Goal: Task Accomplishment & Management: Complete application form

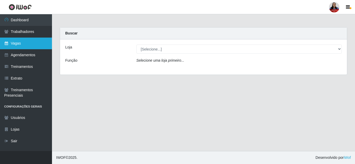
click at [25, 44] on link "Vagas" at bounding box center [26, 44] width 52 height 12
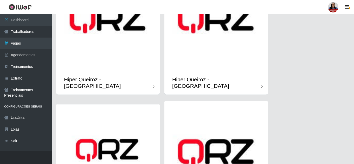
scroll to position [160, 0]
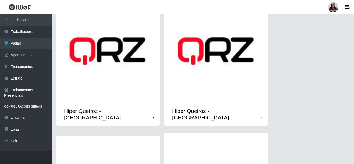
click at [225, 79] on img at bounding box center [215, 50] width 103 height 103
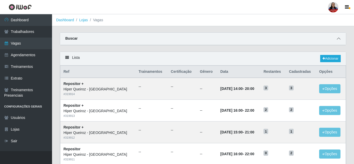
click at [338, 41] on icon at bounding box center [338, 39] width 4 height 4
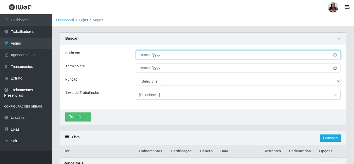
click at [336, 57] on input "Início em" at bounding box center [238, 54] width 204 height 9
type input "2025-09-06"
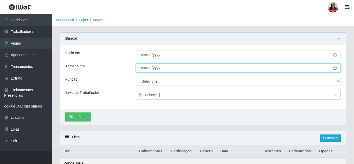
click at [336, 68] on input "Término em" at bounding box center [238, 68] width 204 height 9
type input "2025-09-06"
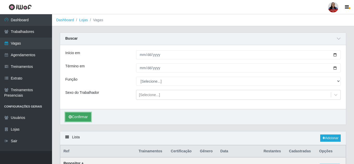
click at [71, 115] on button "Confirmar" at bounding box center [78, 117] width 26 height 9
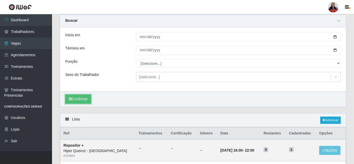
scroll to position [16, 0]
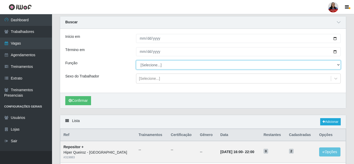
click at [161, 64] on select "[Selecione...] ASG ASG + ASG ++ Embalador Embalador + Embalador ++ Repositor Re…" at bounding box center [238, 65] width 204 height 9
select select "79"
click at [136, 61] on select "[Selecione...] ASG ASG + ASG ++ Embalador Embalador + Embalador ++ Repositor Re…" at bounding box center [238, 65] width 204 height 9
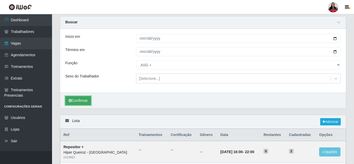
click at [82, 102] on button "Confirmar" at bounding box center [78, 100] width 26 height 9
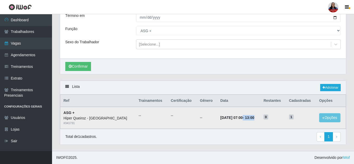
drag, startPoint x: 229, startPoint y: 118, endPoint x: 250, endPoint y: 118, distance: 20.8
click at [250, 118] on strong "06/09/2025, 07:00 - 13:00" at bounding box center [237, 118] width 34 height 4
click at [250, 118] on time "13:00" at bounding box center [249, 118] width 9 height 4
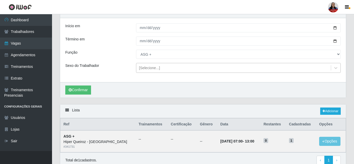
scroll to position [0, 0]
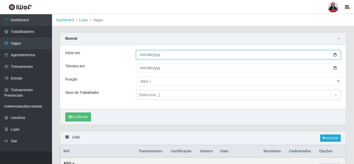
click at [335, 57] on input "[DATE]" at bounding box center [238, 54] width 204 height 9
type input "2025-09-05"
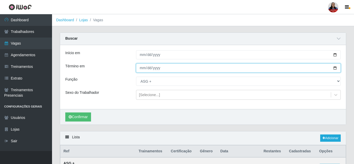
click at [334, 68] on input "[DATE]" at bounding box center [238, 68] width 204 height 9
type input "2025-09-05"
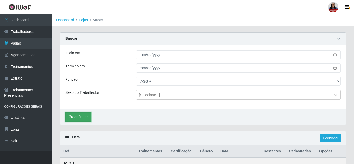
click at [84, 118] on button "Confirmar" at bounding box center [78, 117] width 26 height 9
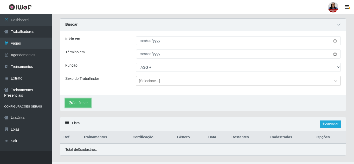
scroll to position [25, 0]
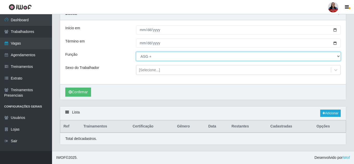
click at [159, 57] on select "[Selecione...] ASG ASG + ASG ++ Embalador Embalador + Embalador ++ Repositor Re…" at bounding box center [238, 56] width 204 height 9
select select "16"
click at [136, 52] on select "[Selecione...] ASG ASG + ASG ++ Embalador Embalador + Embalador ++ Repositor Re…" at bounding box center [238, 56] width 204 height 9
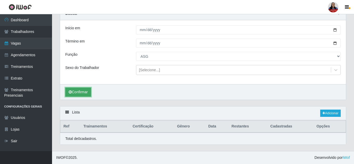
click at [81, 92] on button "Confirmar" at bounding box center [78, 92] width 26 height 9
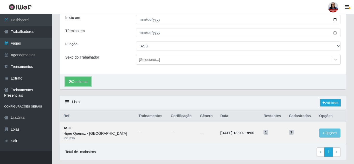
scroll to position [51, 0]
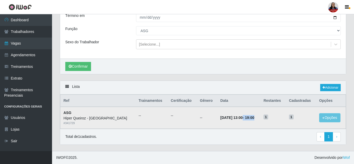
drag, startPoint x: 229, startPoint y: 119, endPoint x: 251, endPoint y: 117, distance: 21.6
click at [251, 117] on td "05/09/2025, 13:00 - 19:00" at bounding box center [238, 118] width 43 height 22
click at [239, 119] on strong "05/09/2025, 13:00 - 19:00" at bounding box center [237, 118] width 34 height 4
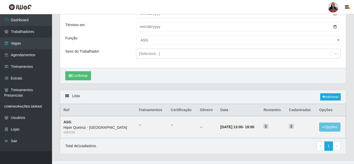
scroll to position [25, 0]
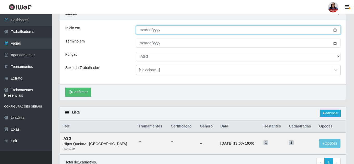
click at [336, 29] on input "2025-09-05" at bounding box center [238, 29] width 204 height 9
type input "[DATE]"
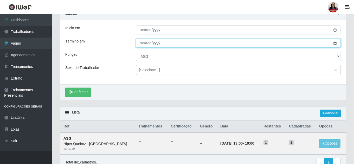
click at [334, 44] on input "2025-09-05" at bounding box center [238, 43] width 204 height 9
type input "[DATE]"
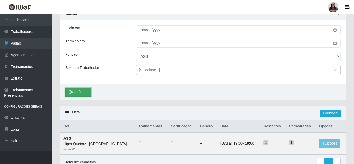
click at [81, 94] on button "Confirmar" at bounding box center [78, 92] width 26 height 9
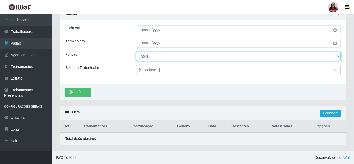
click at [177, 56] on select "[Selecione...] ASG ASG + ASG ++ Embalador Embalador + Embalador ++ Repositor Re…" at bounding box center [238, 56] width 204 height 9
select select "79"
click at [136, 52] on select "[Selecione...] ASG ASG + ASG ++ Embalador Embalador + Embalador ++ Repositor Re…" at bounding box center [238, 56] width 204 height 9
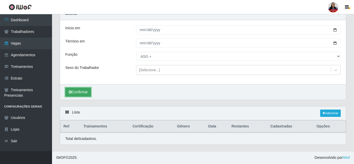
click at [88, 91] on button "Confirmar" at bounding box center [78, 92] width 26 height 9
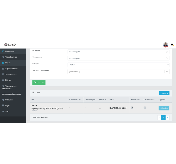
scroll to position [25, 0]
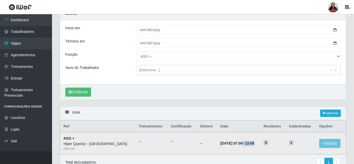
drag, startPoint x: 228, startPoint y: 144, endPoint x: 251, endPoint y: 144, distance: 23.1
click at [251, 144] on td "06/09/2025, 07:00 - 13:00" at bounding box center [238, 144] width 43 height 22
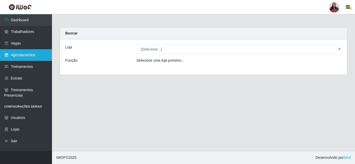
click at [39, 55] on link "Agendamentos" at bounding box center [26, 55] width 52 height 12
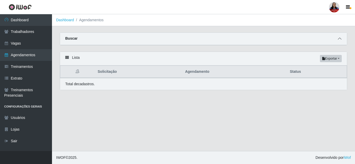
click at [339, 37] on span at bounding box center [339, 39] width 6 height 6
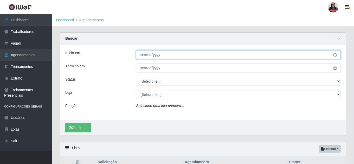
click at [334, 54] on input "Início em" at bounding box center [238, 54] width 204 height 9
type input "2025-09-07"
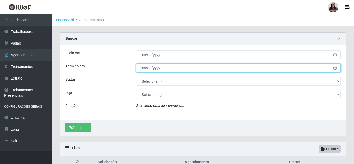
click at [335, 68] on input "Término em" at bounding box center [238, 68] width 204 height 9
type input "2025-09-07"
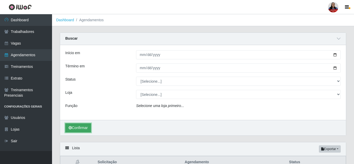
click at [87, 126] on button "Confirmar" at bounding box center [78, 128] width 26 height 9
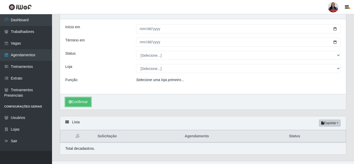
scroll to position [36, 0]
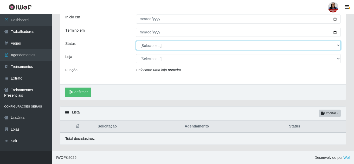
click at [197, 46] on select "[Selecione...] AGENDADO AGUARDANDO LIBERAR EM ANDAMENTO EM REVISÃO FINALIZADO C…" at bounding box center [238, 45] width 204 height 9
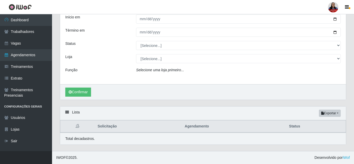
click at [120, 53] on div "Início em 2025-09-07 Término em 2025-09-07 Status [Selecione...] AGENDADO AGUAR…" at bounding box center [202, 46] width 285 height 75
click at [14, 44] on link "Vagas" at bounding box center [26, 44] width 52 height 12
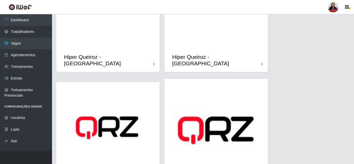
scroll to position [208, 0]
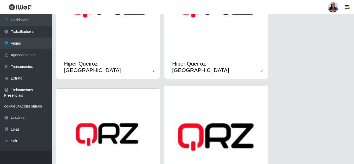
click at [217, 44] on img at bounding box center [215, 3] width 103 height 103
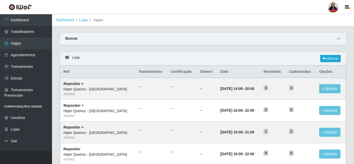
click at [338, 38] on icon at bounding box center [338, 39] width 4 height 4
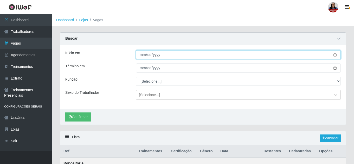
click at [334, 55] on input "Início em" at bounding box center [238, 54] width 204 height 9
type input "2025-09-07"
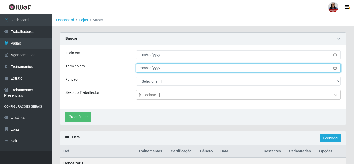
click at [336, 67] on input "Término em" at bounding box center [238, 68] width 204 height 9
type input "2025-09-07"
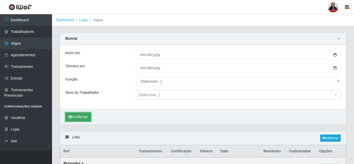
click at [81, 118] on button "Confirmar" at bounding box center [78, 117] width 26 height 9
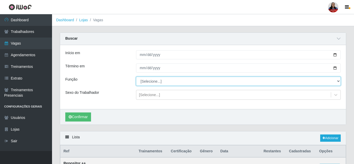
click at [279, 82] on select "[Selecione...] ASG ASG + ASG ++ Embalador Embalador + Embalador ++ Repositor Re…" at bounding box center [238, 81] width 204 height 9
click at [136, 77] on select "[Selecione...] ASG ASG + ASG ++ Embalador Embalador + Embalador ++ Repositor Re…" at bounding box center [238, 81] width 204 height 9
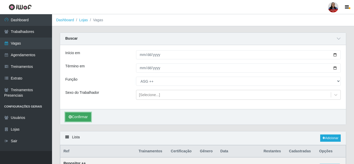
click at [80, 121] on button "Confirmar" at bounding box center [78, 117] width 26 height 9
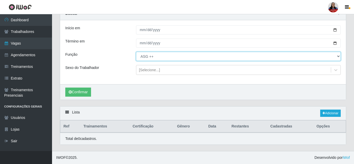
click at [156, 57] on select "[Selecione...] ASG ASG + ASG ++ Embalador Embalador + Embalador ++ Repositor Re…" at bounding box center [238, 56] width 204 height 9
select select "79"
click at [136, 52] on select "[Selecione...] ASG ASG + ASG ++ Embalador Embalador + Embalador ++ Repositor Re…" at bounding box center [238, 56] width 204 height 9
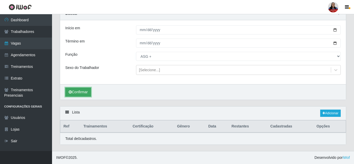
click at [79, 93] on button "Confirmar" at bounding box center [78, 92] width 26 height 9
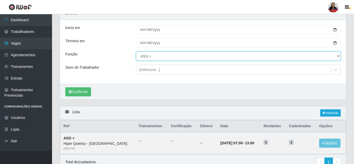
click at [154, 58] on select "[Selecione...] ASG ASG + ASG ++ Embalador Embalador + Embalador ++ Repositor Re…" at bounding box center [238, 56] width 204 height 9
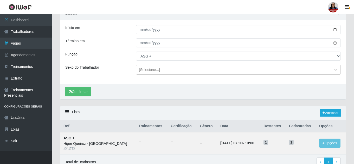
click at [120, 76] on div "Início em 2025-09-07 Término em 2025-09-07 Função [Selecione...] ASG ASG + ASG …" at bounding box center [202, 52] width 285 height 64
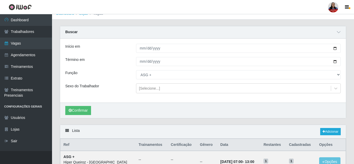
scroll to position [26, 0]
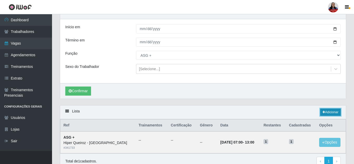
click at [329, 111] on link "Adicionar" at bounding box center [330, 112] width 21 height 7
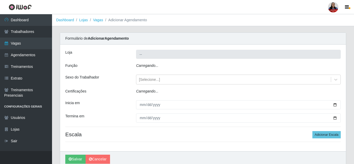
type input "Hiper Queiroz - [GEOGRAPHIC_DATA]"
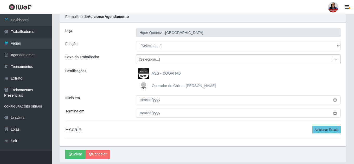
scroll to position [13, 0]
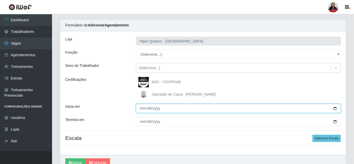
click at [335, 111] on input "Inicia em" at bounding box center [238, 108] width 204 height 9
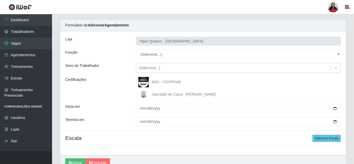
click at [287, 93] on div "Operador de Caixa - Queiroz Atacadão" at bounding box center [238, 95] width 204 height 10
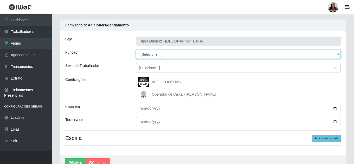
click at [168, 55] on select "[Selecione...] ASG ASG + ASG ++ Embalador Embalador + Embalador ++ Repositor Re…" at bounding box center [238, 54] width 204 height 9
select select "80"
click at [136, 50] on select "[Selecione...] ASG ASG + ASG ++ Embalador Embalador + Embalador ++ Repositor Re…" at bounding box center [238, 54] width 204 height 9
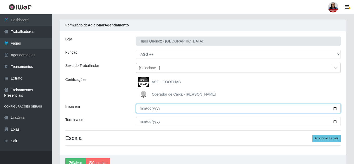
click at [335, 109] on input "Inicia em" at bounding box center [238, 108] width 204 height 9
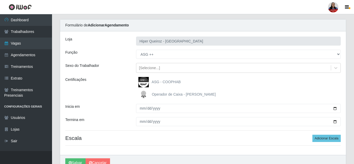
click at [243, 80] on div "ASG - COOPHAB" at bounding box center [238, 82] width 204 height 10
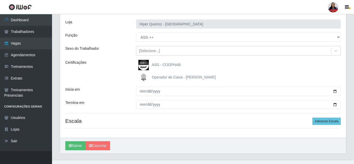
scroll to position [39, 0]
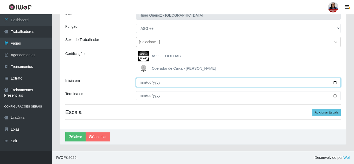
click at [334, 83] on input "Inicia em" at bounding box center [238, 82] width 204 height 9
type input "2025-09-07"
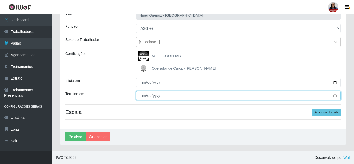
click at [334, 97] on input "Termina em" at bounding box center [238, 95] width 204 height 9
type input "2025-09-07"
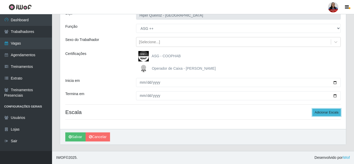
click at [329, 114] on button "Adicionar Escala" at bounding box center [326, 112] width 28 height 7
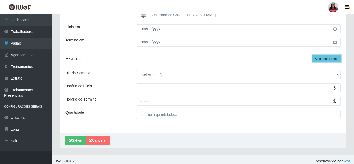
scroll to position [97, 0]
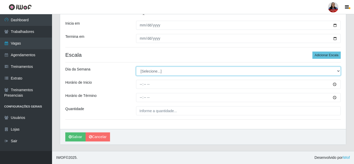
click at [169, 71] on select "[Selecione...] Segunda Terça Quarta Quinta Sexta Sábado Domingo" at bounding box center [238, 71] width 204 height 9
select select "0"
click at [136, 67] on select "[Selecione...] Segunda Terça Quarta Quinta Sexta Sábado Domingo" at bounding box center [238, 71] width 204 height 9
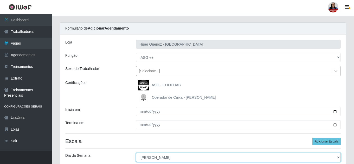
scroll to position [0, 0]
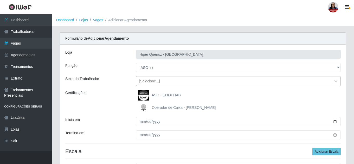
click at [185, 80] on div "[Selecione...]" at bounding box center [233, 81] width 194 height 9
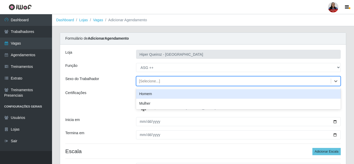
click at [185, 80] on div "[Selecione...]" at bounding box center [233, 81] width 194 height 9
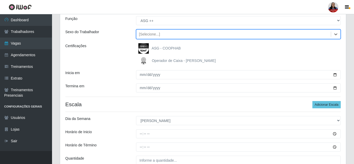
scroll to position [97, 0]
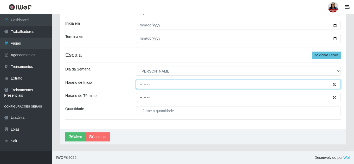
click at [141, 86] on input "Horário de Inicio" at bounding box center [238, 84] width 204 height 9
type input "12:00"
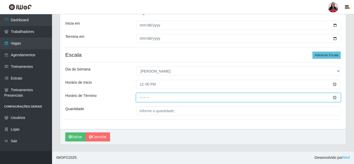
type input "18:00"
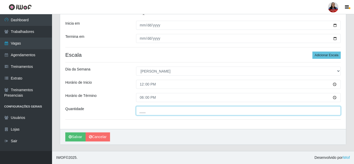
click at [141, 113] on input "___" at bounding box center [238, 111] width 204 height 9
type input "1__"
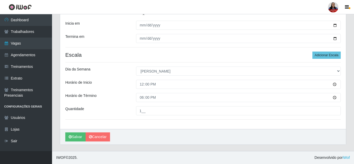
click at [132, 101] on div "18:00" at bounding box center [238, 97] width 212 height 9
click at [71, 134] on button "Salvar" at bounding box center [75, 137] width 20 height 9
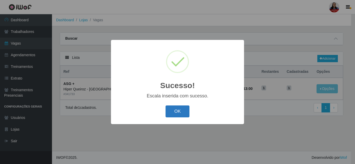
click at [183, 114] on button "OK" at bounding box center [177, 112] width 24 height 12
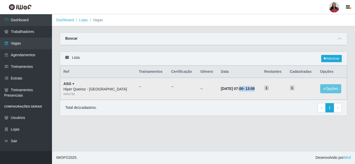
drag, startPoint x: 227, startPoint y: 89, endPoint x: 252, endPoint y: 89, distance: 25.2
click at [252, 89] on td "07/09/2025, 07:00 - 13:00" at bounding box center [239, 89] width 43 height 22
click at [340, 38] on icon at bounding box center [340, 39] width 4 height 4
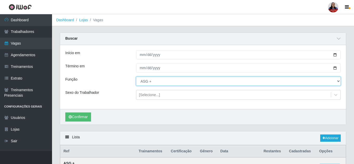
click at [339, 83] on select "[Selecione...] ASG ASG + ASG ++ Embalador Embalador + Embalador ++ Repositor Re…" at bounding box center [238, 81] width 204 height 9
select select "80"
click at [136, 77] on select "[Selecione...] ASG ASG + ASG ++ Embalador Embalador + Embalador ++ Repositor Re…" at bounding box center [238, 81] width 204 height 9
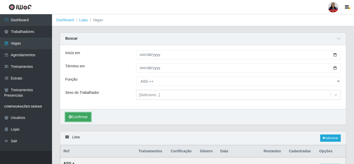
click at [83, 116] on button "Confirmar" at bounding box center [78, 117] width 26 height 9
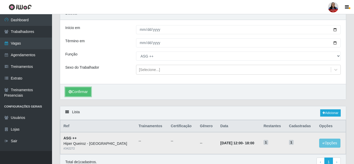
scroll to position [51, 0]
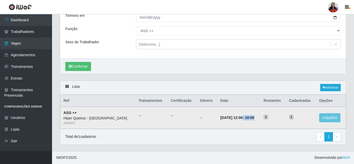
drag, startPoint x: 228, startPoint y: 118, endPoint x: 254, endPoint y: 118, distance: 25.2
click at [254, 118] on td "07/09/2025, 12:00 - 18:00" at bounding box center [238, 118] width 43 height 22
click at [229, 107] on th "Data" at bounding box center [238, 101] width 43 height 12
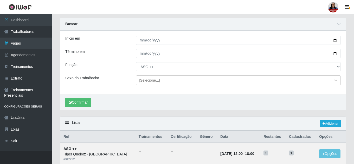
scroll to position [26, 0]
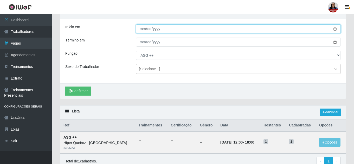
click at [336, 29] on input "[DATE]" at bounding box center [238, 28] width 204 height 9
type input "[DATE]"
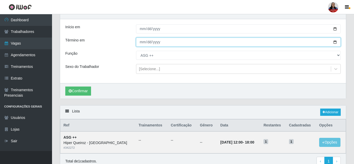
click at [332, 43] on input "[DATE]" at bounding box center [238, 42] width 204 height 9
click at [334, 43] on input "[DATE]" at bounding box center [238, 42] width 204 height 9
type input "[DATE]"
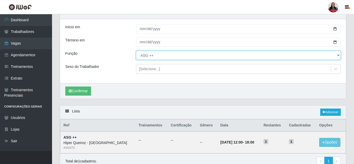
click at [146, 54] on select "[Selecione...] ASG ASG + ASG ++ Embalador Embalador + Embalador ++ Repositor Re…" at bounding box center [238, 55] width 204 height 9
select select "16"
click at [136, 51] on select "[Selecione...] ASG ASG + ASG ++ Embalador Embalador + Embalador ++ Repositor Re…" at bounding box center [238, 55] width 204 height 9
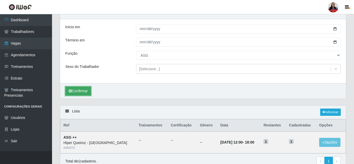
click at [88, 90] on button "Confirmar" at bounding box center [78, 91] width 26 height 9
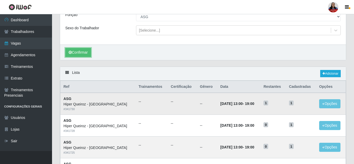
scroll to position [60, 0]
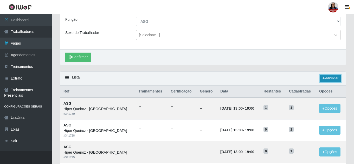
click at [329, 78] on link "Adicionar" at bounding box center [330, 78] width 21 height 7
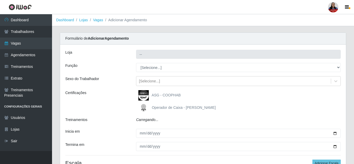
type input "Hiper Queiroz - [GEOGRAPHIC_DATA]"
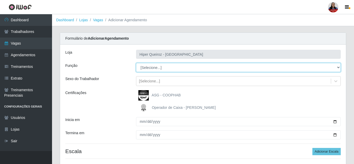
click at [163, 69] on select "[Selecione...] ASG ASG + ASG ++ Embalador Embalador + Embalador ++ Repositor Re…" at bounding box center [238, 67] width 204 height 9
select select "16"
click at [136, 63] on select "[Selecione...] ASG ASG + ASG ++ Embalador Embalador + Embalador ++ Repositor Re…" at bounding box center [238, 67] width 204 height 9
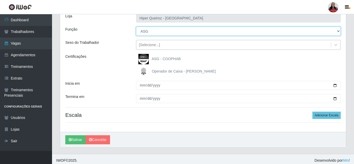
scroll to position [39, 0]
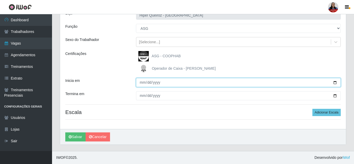
click at [334, 83] on input "Inicia em" at bounding box center [238, 82] width 204 height 9
type input "[DATE]"
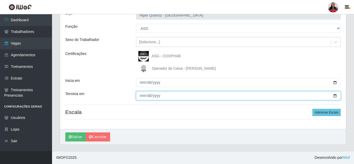
click at [334, 97] on input "Termina em" at bounding box center [238, 95] width 204 height 9
type input "[DATE]"
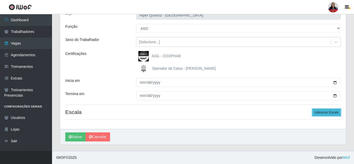
click at [322, 114] on button "Adicionar Escala" at bounding box center [326, 112] width 28 height 7
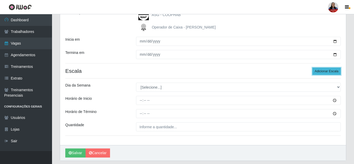
scroll to position [91, 0]
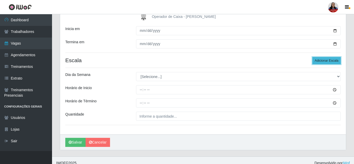
click at [334, 63] on button "Adicionar Escala" at bounding box center [326, 60] width 28 height 7
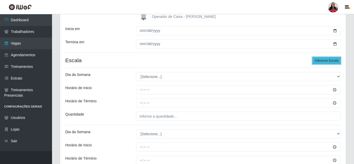
click at [334, 63] on button "Adicionar Escala" at bounding box center [326, 60] width 28 height 7
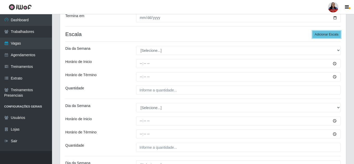
scroll to position [117, 0]
click at [339, 34] on button "Adicionar Escala" at bounding box center [326, 34] width 28 height 7
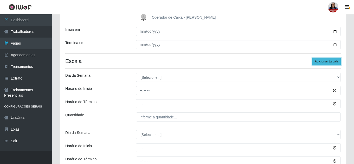
scroll to position [87, 0]
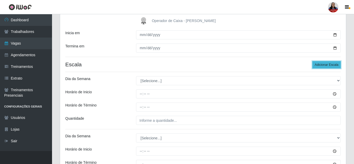
click at [326, 65] on button "Adicionar Escala" at bounding box center [326, 64] width 28 height 7
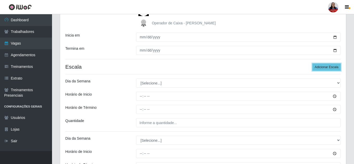
scroll to position [118, 0]
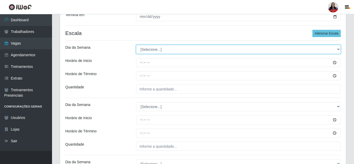
click at [248, 52] on select "[Selecione...] Segunda Terça Quarta Quinta Sexta Sábado Domingo" at bounding box center [238, 49] width 204 height 9
select select "1"
click at [136, 45] on select "[Selecione...] Segunda Terça Quarta Quinta Sexta Sábado Domingo" at bounding box center [238, 49] width 204 height 9
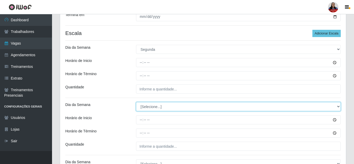
click at [153, 109] on select "[Selecione...] Segunda Terça Quarta Quinta Sexta Sábado Domingo" at bounding box center [238, 106] width 204 height 9
select select "2"
click at [136, 102] on select "[Selecione...] Segunda Terça Quarta Quinta Sexta Sábado Domingo" at bounding box center [238, 106] width 204 height 9
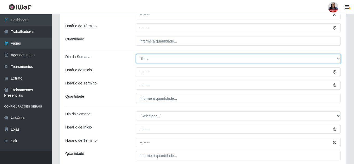
scroll to position [170, 0]
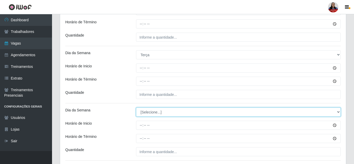
click at [161, 113] on select "[Selecione...] Segunda Terça Quarta Quinta Sexta Sábado Domingo" at bounding box center [238, 112] width 204 height 9
select select "3"
click at [136, 108] on select "[Selecione...] Segunda Terça Quarta Quinta Sexta Sábado Domingo" at bounding box center [238, 112] width 204 height 9
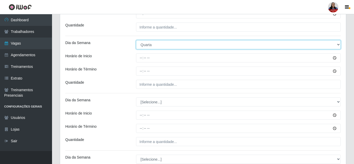
scroll to position [248, 0]
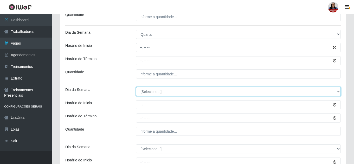
click at [163, 92] on select "[Selecione...] Segunda Terça Quarta Quinta Sexta Sábado Domingo" at bounding box center [238, 91] width 204 height 9
select select "4"
click at [136, 87] on select "[Selecione...] Segunda Terça Quarta Quinta Sexta Sábado Domingo" at bounding box center [238, 91] width 204 height 9
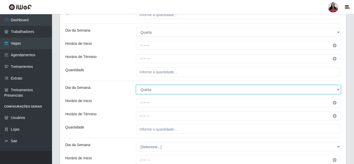
scroll to position [300, 0]
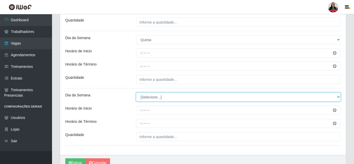
click at [165, 98] on select "[Selecione...] Segunda Terça Quarta Quinta Sexta Sábado Domingo" at bounding box center [238, 97] width 204 height 9
select select "5"
click at [136, 93] on select "[Selecione...] Segunda Terça Quarta Quinta Sexta Sábado Domingo" at bounding box center [238, 97] width 204 height 9
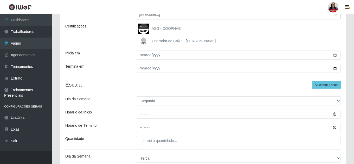
scroll to position [67, 0]
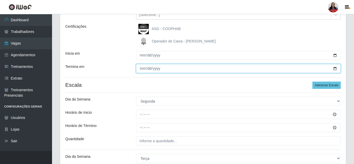
click at [335, 70] on input "[DATE]" at bounding box center [238, 68] width 204 height 9
type input "[DATE]"
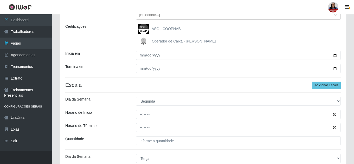
click at [126, 69] on div "Termina em" at bounding box center [96, 68] width 71 height 9
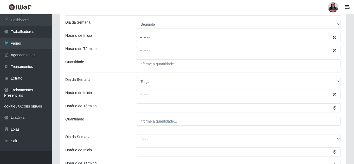
scroll to position [144, 0]
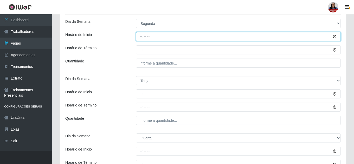
click at [142, 39] on input "Horário de Inicio" at bounding box center [238, 36] width 204 height 9
type input "12:00"
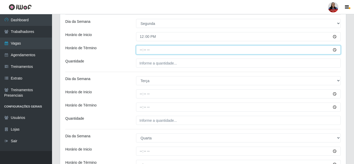
type input "18:00"
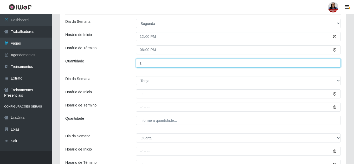
type input "1__"
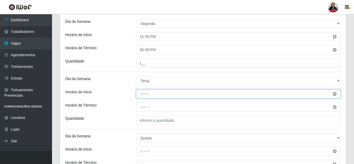
type input "12:00"
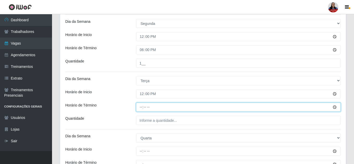
type input "18:00"
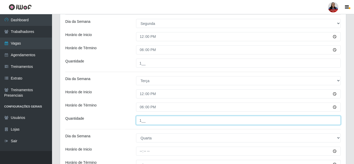
type input "1__"
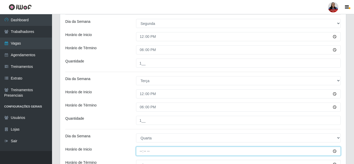
type input "12:00"
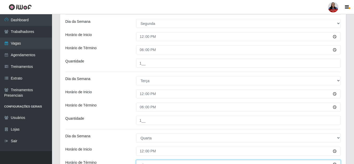
scroll to position [149, 0]
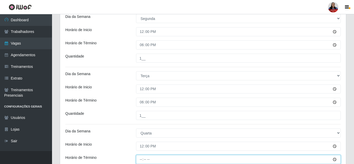
type input "18:00"
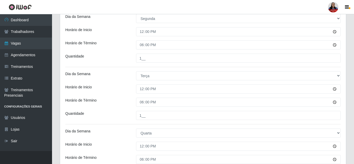
scroll to position [240, 0]
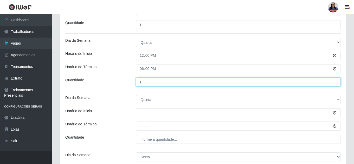
type input "1__"
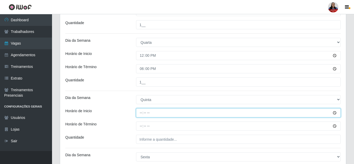
type input "12:00"
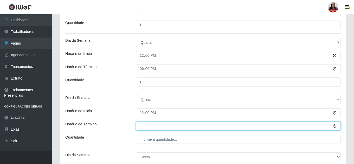
click at [138, 127] on input "Horário de Término" at bounding box center [238, 126] width 204 height 9
click at [141, 128] on input "Horário de Término" at bounding box center [238, 126] width 204 height 9
type input "18:00"
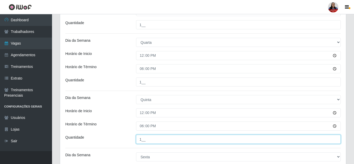
type input "1__"
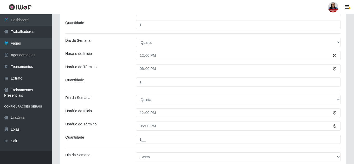
scroll to position [326, 0]
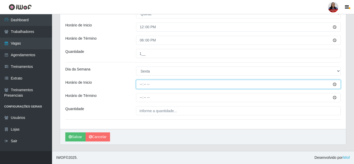
type input "12:00"
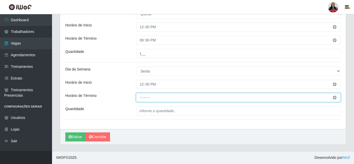
type input "18:00"
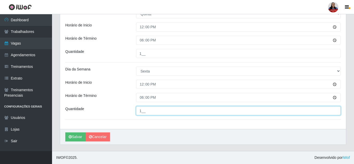
type input "1__"
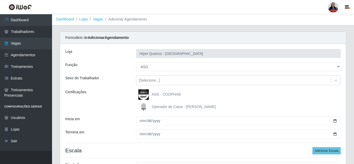
scroll to position [0, 0]
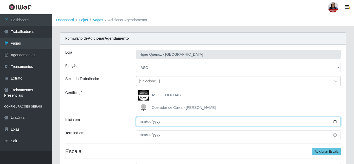
click at [334, 122] on input "[DATE]" at bounding box center [238, 121] width 204 height 9
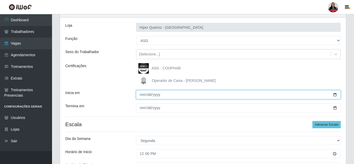
scroll to position [52, 0]
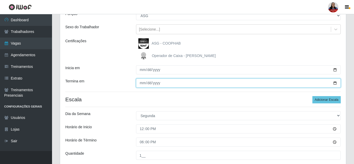
click at [334, 81] on input "[DATE]" at bounding box center [238, 83] width 204 height 9
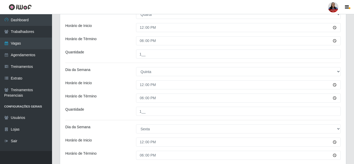
scroll to position [326, 0]
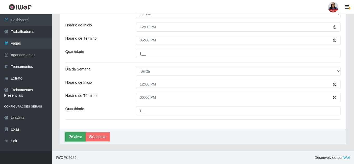
click at [69, 137] on icon "submit" at bounding box center [70, 137] width 3 height 4
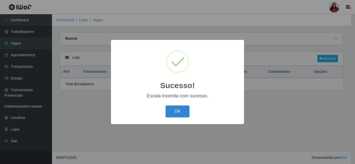
select select "16"
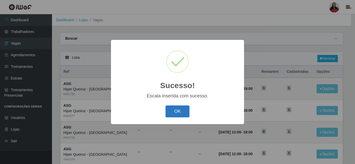
click at [175, 112] on button "OK" at bounding box center [177, 112] width 24 height 12
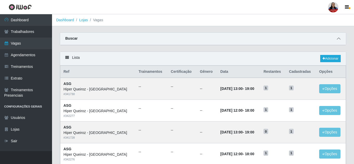
click at [338, 39] on icon at bounding box center [338, 39] width 4 height 4
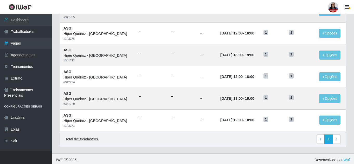
scroll to position [247, 0]
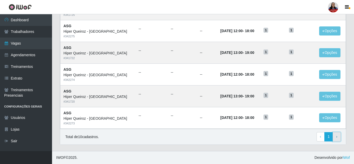
click at [336, 138] on span "›" at bounding box center [336, 137] width 1 height 4
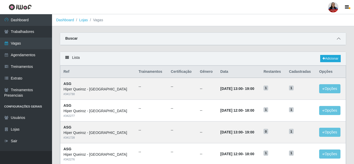
click at [339, 40] on icon at bounding box center [338, 39] width 4 height 4
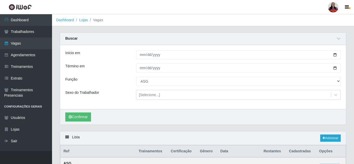
click at [333, 135] on div "Lista Adicionar" at bounding box center [202, 139] width 285 height 14
click at [332, 138] on link "Adicionar" at bounding box center [330, 138] width 21 height 7
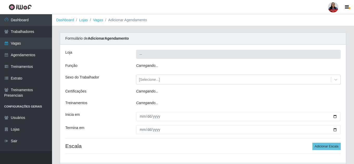
type input "Hiper Queiroz - [GEOGRAPHIC_DATA]"
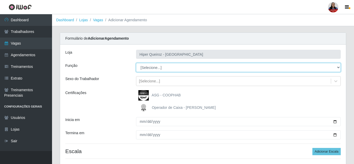
click at [174, 67] on select "[Selecione...] ASG ASG + ASG ++ Embalador Embalador + Embalador ++ Repositor Re…" at bounding box center [238, 67] width 204 height 9
select select "79"
click at [136, 63] on select "[Selecione...] ASG ASG + ASG ++ Embalador Embalador + Embalador ++ Repositor Re…" at bounding box center [238, 67] width 204 height 9
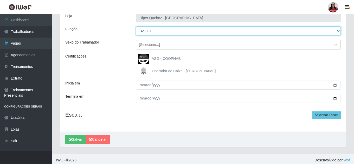
scroll to position [39, 0]
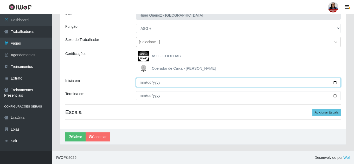
click at [336, 83] on input "Inicia em" at bounding box center [238, 82] width 204 height 9
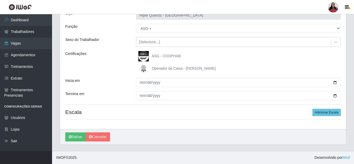
click at [219, 74] on div "Loja Hiper Queiroz - Nova Betânia Função [Selecione...] ASG ASG + ASG ++ Embala…" at bounding box center [202, 67] width 285 height 124
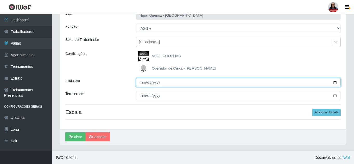
click at [335, 84] on input "Inicia em" at bounding box center [238, 82] width 204 height 9
type input "2025-09-13"
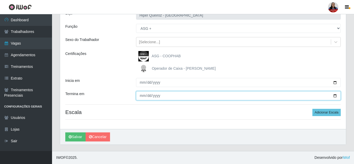
click at [334, 96] on input "Termina em" at bounding box center [238, 95] width 204 height 9
type input "2025-09-14"
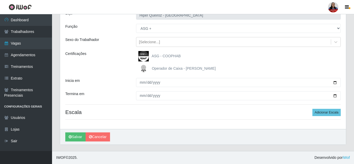
click at [108, 72] on div "Certificações" at bounding box center [96, 62] width 71 height 23
click at [332, 112] on button "Adicionar Escala" at bounding box center [326, 112] width 28 height 7
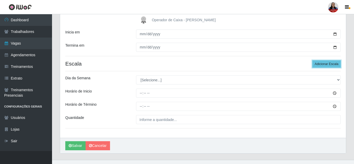
scroll to position [97, 0]
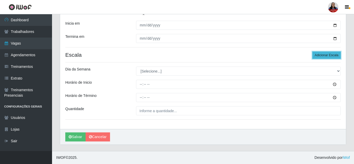
click at [324, 57] on button "Adicionar Escala" at bounding box center [326, 55] width 28 height 7
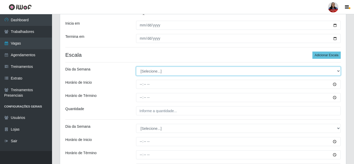
click at [286, 69] on select "[Selecione...] Segunda Terça Quarta Quinta Sexta Sábado Domingo" at bounding box center [238, 71] width 204 height 9
select select "6"
click at [136, 67] on select "[Selecione...] Segunda Terça Quarta Quinta Sexta Sábado Domingo" at bounding box center [238, 71] width 204 height 9
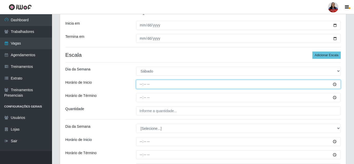
click at [142, 84] on input "Horário de Inicio" at bounding box center [238, 84] width 204 height 9
type input "12:00"
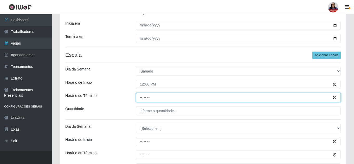
type input "18:00"
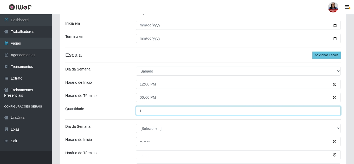
type input "1__"
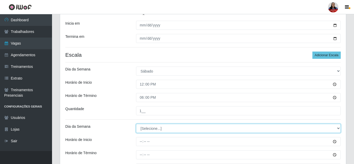
click at [174, 129] on select "[Selecione...] Segunda Terça Quarta Quinta Sexta Sábado Domingo" at bounding box center [238, 128] width 204 height 9
select select "0"
click at [136, 124] on select "[Selecione...] Segunda Terça Quarta Quinta Sexta Sábado Domingo" at bounding box center [238, 128] width 204 height 9
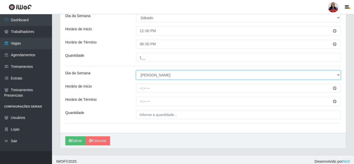
scroll to position [154, 0]
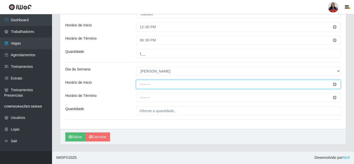
click at [141, 86] on input "Horário de Inicio" at bounding box center [238, 84] width 204 height 9
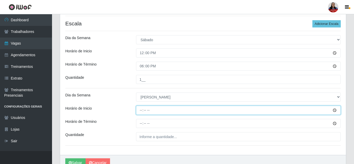
type input "12:00"
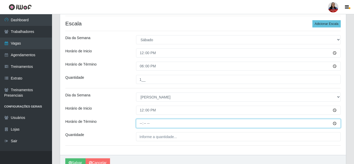
type input "18:00"
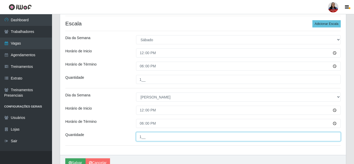
type input "1__"
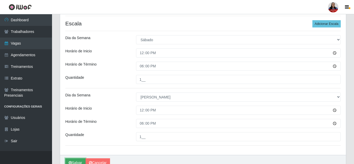
click at [79, 162] on button "Salvar" at bounding box center [75, 163] width 20 height 9
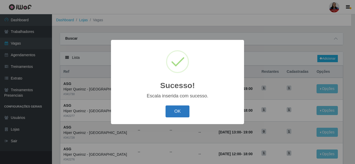
click at [177, 115] on button "OK" at bounding box center [177, 112] width 24 height 12
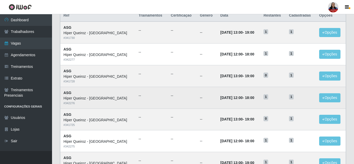
scroll to position [52, 0]
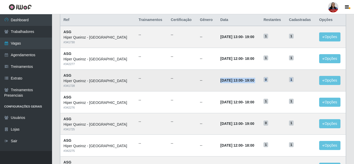
drag, startPoint x: 206, startPoint y: 79, endPoint x: 295, endPoint y: 80, distance: 89.1
click at [295, 80] on tr "ASG Hiper Queiroz - Nova Betânia # 341728 -- -- -- 11/09/2025, 13:00 - 19:00 0 …" at bounding box center [202, 81] width 285 height 22
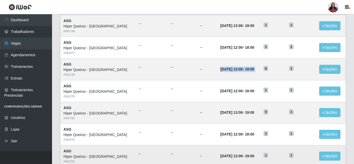
scroll to position [0, 0]
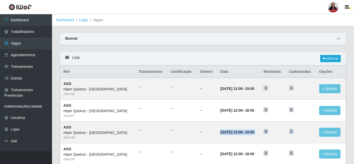
click at [339, 42] on span at bounding box center [338, 39] width 6 height 6
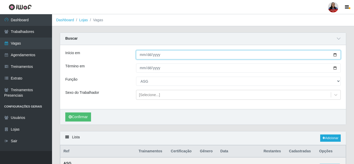
click at [335, 55] on input "[DATE]" at bounding box center [238, 54] width 204 height 9
type input "2025-09-13"
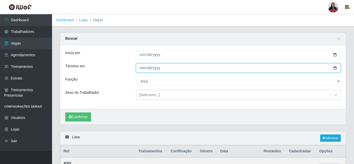
click at [334, 69] on input "[DATE]" at bounding box center [238, 68] width 204 height 9
type input "2025-09-13"
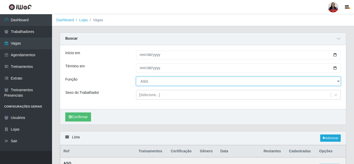
click at [152, 80] on select "[Selecione...] ASG ASG + ASG ++ Embalador Embalador + Embalador ++ Repositor Re…" at bounding box center [238, 81] width 204 height 9
select select "79"
click at [136, 77] on select "[Selecione...] ASG ASG + ASG ++ Embalador Embalador + Embalador ++ Repositor Re…" at bounding box center [238, 81] width 204 height 9
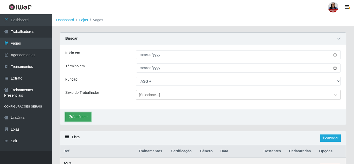
click at [78, 116] on button "Confirmar" at bounding box center [78, 117] width 26 height 9
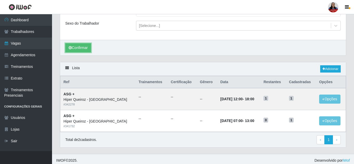
scroll to position [72, 0]
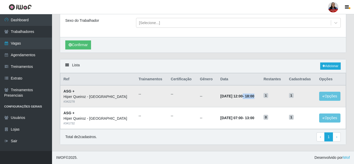
drag, startPoint x: 229, startPoint y: 96, endPoint x: 251, endPoint y: 98, distance: 22.5
click at [251, 98] on td "13/09/2025, 12:00 - 18:00" at bounding box center [238, 96] width 43 height 22
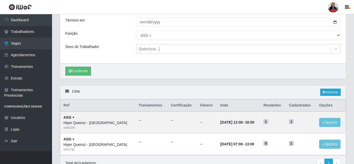
scroll to position [21, 0]
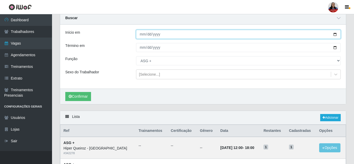
click at [334, 35] on input "2025-09-13" at bounding box center [238, 34] width 204 height 9
type input "2025-09-14"
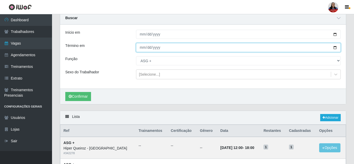
click at [335, 49] on input "2025-09-13" at bounding box center [238, 47] width 204 height 9
type input "2025-09-14"
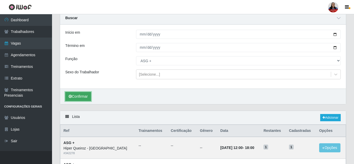
click at [85, 95] on button "Confirmar" at bounding box center [78, 96] width 26 height 9
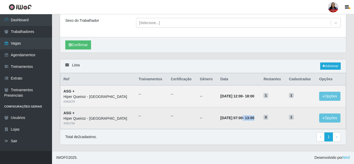
drag, startPoint x: 229, startPoint y: 118, endPoint x: 250, endPoint y: 118, distance: 21.3
click at [250, 118] on strong "14/09/2025, 07:00 - 13:00" at bounding box center [237, 118] width 34 height 4
click at [241, 121] on td "14/09/2025, 07:00 - 13:00" at bounding box center [238, 119] width 43 height 22
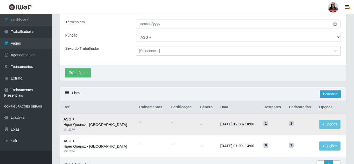
scroll to position [0, 0]
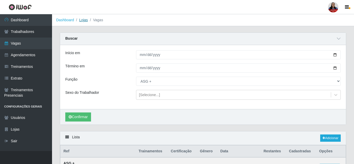
click at [81, 21] on link "Lojas" at bounding box center [83, 20] width 9 height 4
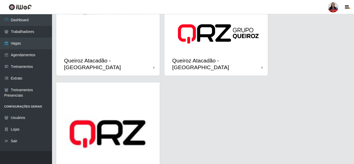
scroll to position [727, 0]
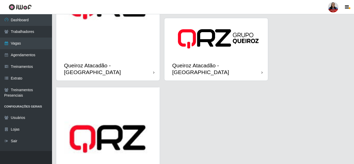
click at [114, 57] on div "Queiroz Atacadão - [GEOGRAPHIC_DATA]" at bounding box center [107, 68] width 103 height 23
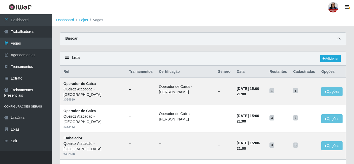
click at [335, 39] on span at bounding box center [338, 39] width 6 height 6
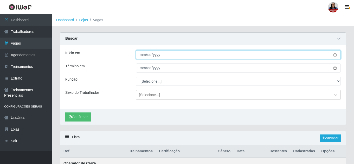
click at [334, 56] on input "Início em" at bounding box center [238, 54] width 204 height 9
type input "[DATE]"
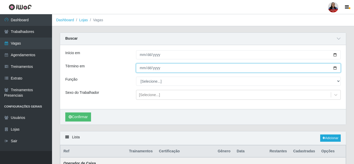
click at [334, 71] on input "Término em" at bounding box center [238, 68] width 204 height 9
click at [335, 68] on input "Término em" at bounding box center [238, 68] width 204 height 9
type input "[DATE]"
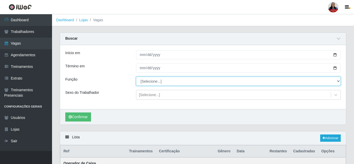
click at [145, 82] on select "[Selecione...] Embalador Embalador + Embalador ++ Operador de Caixa Operador de…" at bounding box center [238, 81] width 204 height 9
select select "72"
click at [136, 77] on select "[Selecione...] Embalador Embalador + Embalador ++ Operador de Caixa Operador de…" at bounding box center [238, 81] width 204 height 9
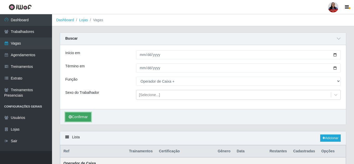
click at [84, 116] on button "Confirmar" at bounding box center [78, 117] width 26 height 9
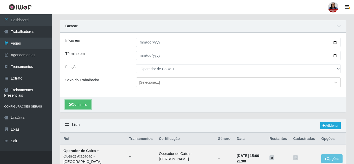
scroll to position [8, 0]
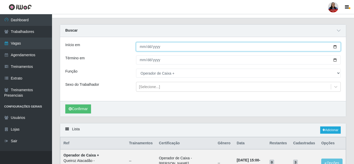
click at [335, 47] on input "[DATE]" at bounding box center [238, 46] width 204 height 9
type input "[DATE]"
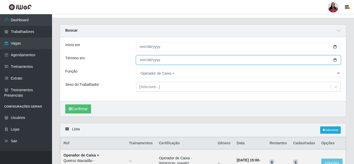
click at [335, 60] on input "[DATE]" at bounding box center [238, 60] width 204 height 9
type input "[DATE]"
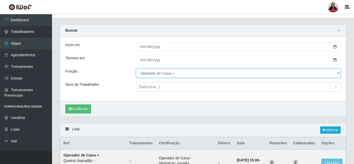
click at [155, 76] on select "[Selecione...] Embalador Embalador + Embalador ++ Operador de Caixa Operador de…" at bounding box center [238, 73] width 204 height 9
click at [136, 69] on select "[Selecione...] Embalador Embalador + Embalador ++ Operador de Caixa Operador de…" at bounding box center [238, 73] width 204 height 9
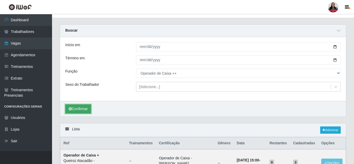
click at [80, 110] on button "Confirmar" at bounding box center [78, 109] width 26 height 9
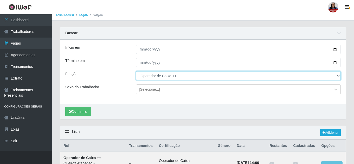
click at [204, 76] on select "[Selecione...] Embalador Embalador + Embalador ++ Operador de Caixa Operador de…" at bounding box center [238, 75] width 204 height 9
select select "72"
click at [136, 72] on select "[Selecione...] Embalador Embalador + Embalador ++ Operador de Caixa Operador de…" at bounding box center [238, 75] width 204 height 9
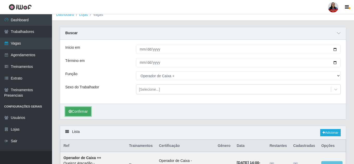
click at [83, 115] on button "Confirmar" at bounding box center [78, 111] width 26 height 9
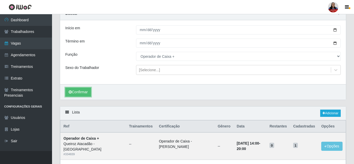
scroll to position [83, 0]
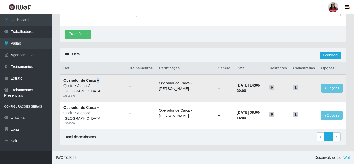
click at [99, 81] on strong "Operador de Caixa +" at bounding box center [81, 80] width 36 height 4
click at [129, 89] on ul "--" at bounding box center [141, 86] width 24 height 5
drag, startPoint x: 69, startPoint y: 97, endPoint x: 76, endPoint y: 97, distance: 6.8
click at [76, 97] on div "# 334839" at bounding box center [92, 96] width 59 height 4
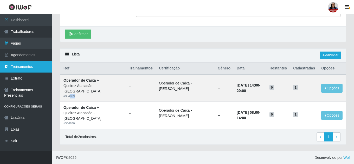
click at [14, 68] on link "Treinamentos" at bounding box center [26, 67] width 52 height 12
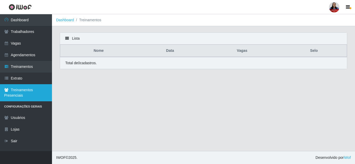
click at [34, 91] on link "Treinamentos Presenciais" at bounding box center [26, 92] width 52 height 17
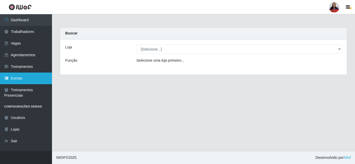
click at [20, 76] on link "Extrato" at bounding box center [26, 79] width 52 height 12
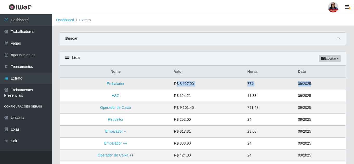
drag, startPoint x: 177, startPoint y: 84, endPoint x: 329, endPoint y: 83, distance: 152.2
click at [329, 83] on tr "Embalador R$ 8.127,00 774 09/2025" at bounding box center [202, 84] width 285 height 12
click at [308, 85] on td "09/2025" at bounding box center [320, 84] width 51 height 12
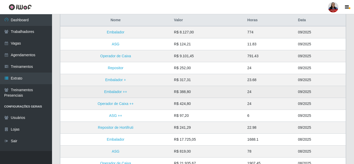
scroll to position [52, 0]
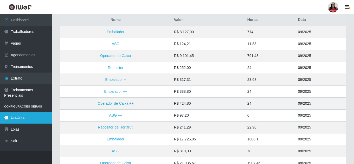
click at [18, 120] on link "Usuários" at bounding box center [26, 118] width 52 height 12
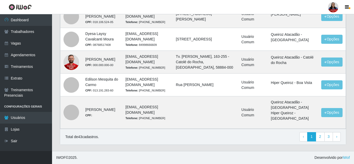
scroll to position [449, 0]
click at [317, 138] on link "2" at bounding box center [319, 136] width 9 height 9
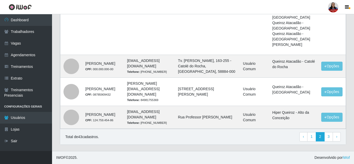
scroll to position [665, 0]
click at [326, 138] on link "3" at bounding box center [328, 136] width 9 height 9
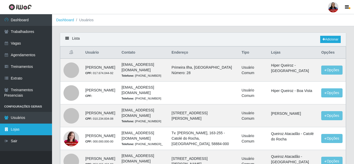
click at [18, 130] on link "Lojas" at bounding box center [26, 130] width 52 height 12
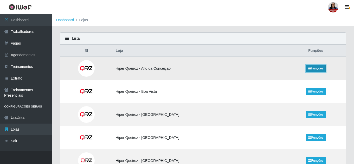
click at [313, 68] on link "Funções" at bounding box center [315, 68] width 20 height 7
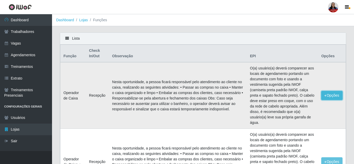
click at [330, 97] on button "Opções" at bounding box center [331, 95] width 21 height 9
click at [298, 97] on link "Editar" at bounding box center [291, 97] width 15 height 4
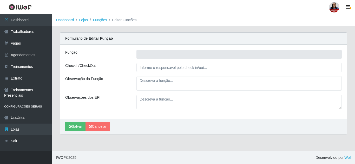
type input "Operador de Caixa"
type input "Recepção"
type textarea "Nesta oportunidade, a pessoa ficará responsável pelo atendimento ao cliente no …"
type textarea "O(a) usuário(a) deverá comparecer aos locais de agendamento portando um documen…"
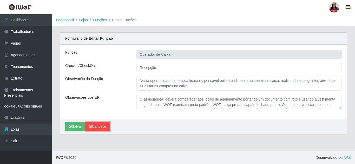
click at [99, 130] on link "Cancelar" at bounding box center [97, 126] width 24 height 9
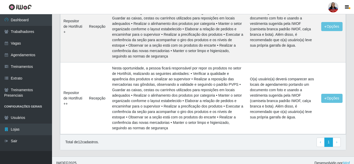
scroll to position [715, 0]
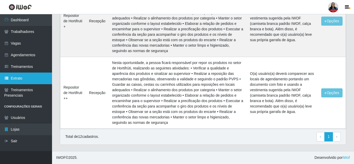
click at [20, 78] on link "Extrato" at bounding box center [26, 79] width 52 height 12
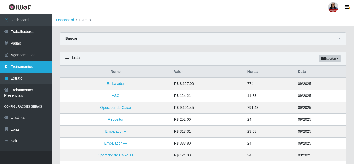
click at [25, 67] on link "Treinamentos" at bounding box center [26, 67] width 52 height 12
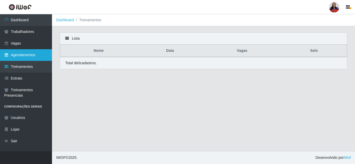
click at [13, 57] on link "Agendamentos" at bounding box center [26, 55] width 52 height 12
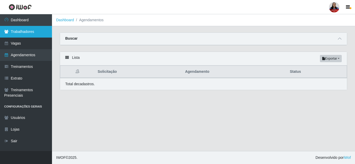
click at [14, 34] on link "Trabalhadores" at bounding box center [26, 32] width 52 height 12
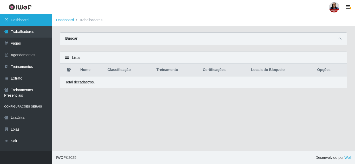
click at [15, 19] on link "Dashboard" at bounding box center [26, 20] width 52 height 12
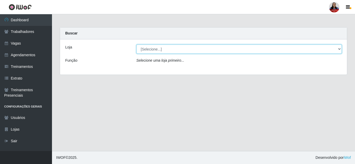
click at [190, 49] on select "[Selecione...] Hiper [GEOGRAPHIC_DATA] - [GEOGRAPHIC_DATA] Hiper Queiroz - Boa …" at bounding box center [238, 49] width 205 height 9
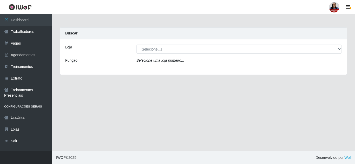
click at [94, 76] on div "Carregando... Buscar Loja [Selecione...] Hiper [GEOGRAPHIC_DATA] - [GEOGRAPHIC_…" at bounding box center [203, 54] width 295 height 54
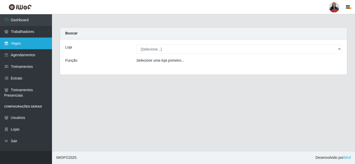
click at [17, 43] on link "Vagas" at bounding box center [26, 44] width 52 height 12
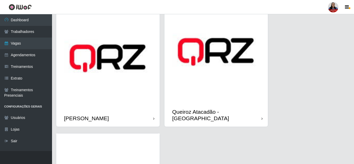
scroll to position [649, 0]
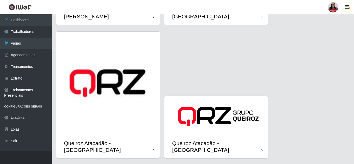
click at [141, 126] on img at bounding box center [107, 83] width 103 height 103
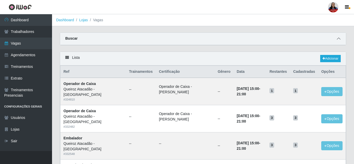
click at [341, 38] on span at bounding box center [338, 39] width 6 height 6
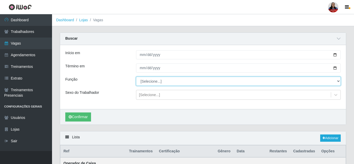
click at [151, 84] on select "[Selecione...] Embalador Embalador + Embalador ++ Operador de Caixa Operador de…" at bounding box center [238, 81] width 204 height 9
select select "24"
click at [136, 77] on select "[Selecione...] Embalador Embalador + Embalador ++ Operador de Caixa Operador de…" at bounding box center [238, 81] width 204 height 9
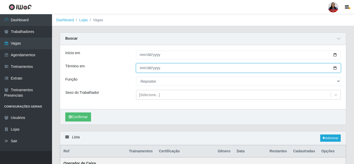
click at [334, 68] on input "Término em" at bounding box center [238, 68] width 204 height 9
type input "[DATE]"
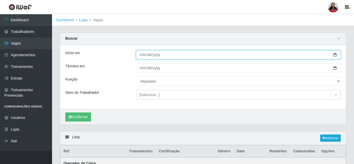
click at [334, 56] on input "Início em" at bounding box center [238, 54] width 204 height 9
type input "[DATE]"
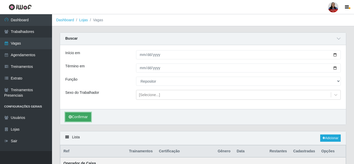
click at [79, 115] on button "Confirmar" at bounding box center [78, 117] width 26 height 9
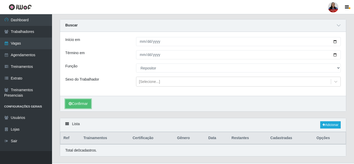
scroll to position [25, 0]
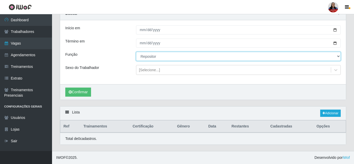
click at [149, 56] on select "[Selecione...] Embalador Embalador + Embalador ++ Operador de Caixa Operador de…" at bounding box center [238, 56] width 204 height 9
click at [136, 52] on select "[Selecione...] Embalador Embalador + Embalador ++ Operador de Caixa Operador de…" at bounding box center [238, 56] width 204 height 9
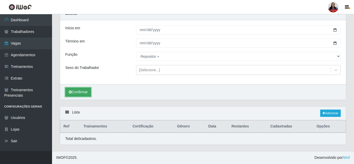
click at [77, 92] on button "Confirmar" at bounding box center [78, 92] width 26 height 9
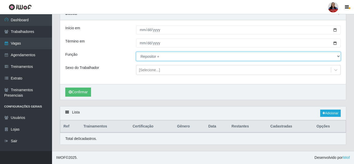
click at [161, 58] on select "[Selecione...] Embalador Embalador + Embalador ++ Operador de Caixa Operador de…" at bounding box center [238, 56] width 204 height 9
select select "86"
click at [136, 52] on select "[Selecione...] Embalador Embalador + Embalador ++ Operador de Caixa Operador de…" at bounding box center [238, 56] width 204 height 9
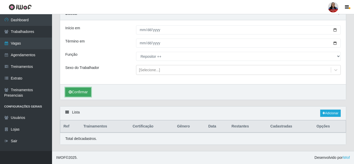
click at [87, 94] on button "Confirmar" at bounding box center [78, 92] width 26 height 9
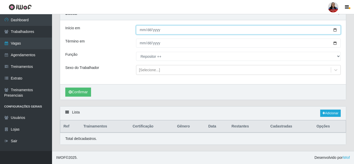
click at [334, 31] on input "[DATE]" at bounding box center [238, 29] width 204 height 9
type input "[DATE]"
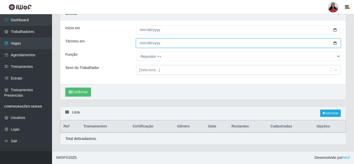
click at [335, 43] on input "[DATE]" at bounding box center [238, 43] width 204 height 9
type input "[DATE]"
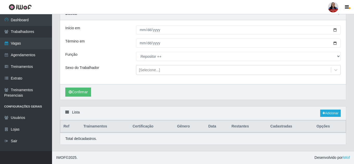
click at [81, 88] on div "Confirmar" at bounding box center [202, 92] width 285 height 16
click at [82, 92] on button "Confirmar" at bounding box center [78, 92] width 26 height 9
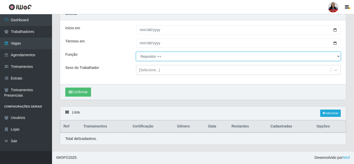
drag, startPoint x: 151, startPoint y: 56, endPoint x: 151, endPoint y: 60, distance: 3.6
click at [151, 56] on select "[Selecione...] Embalador Embalador + Embalador ++ Operador de Caixa Operador de…" at bounding box center [238, 56] width 204 height 9
select select "82"
click at [136, 52] on select "[Selecione...] Embalador Embalador + Embalador ++ Operador de Caixa Operador de…" at bounding box center [238, 56] width 204 height 9
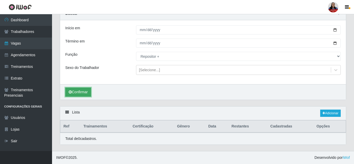
click at [76, 93] on button "Confirmar" at bounding box center [78, 92] width 26 height 9
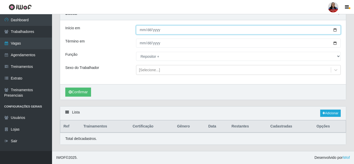
click at [334, 32] on input "[DATE]" at bounding box center [238, 29] width 204 height 9
type input "[DATE]"
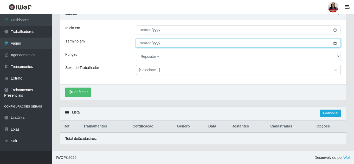
click at [336, 43] on input "[DATE]" at bounding box center [238, 43] width 204 height 9
type input "[DATE]"
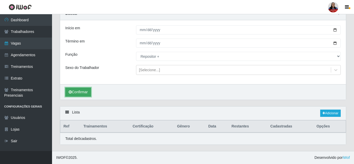
click at [89, 93] on button "Confirmar" at bounding box center [78, 92] width 26 height 9
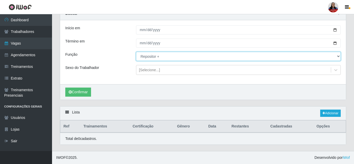
click at [327, 59] on select "[Selecione...] Embalador Embalador + Embalador ++ Operador de Caixa Operador de…" at bounding box center [238, 56] width 204 height 9
select select "24"
click at [136, 52] on select "[Selecione...] Embalador Embalador + Embalador ++ Operador de Caixa Operador de…" at bounding box center [238, 56] width 204 height 9
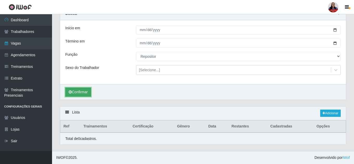
click at [82, 96] on button "Confirmar" at bounding box center [78, 92] width 26 height 9
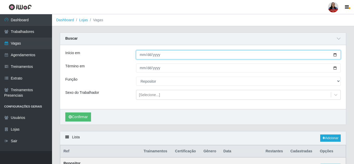
click at [334, 55] on input "[DATE]" at bounding box center [238, 54] width 204 height 9
type input "[DATE]"
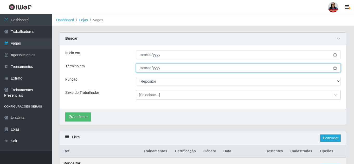
click at [335, 67] on input "[DATE]" at bounding box center [238, 68] width 204 height 9
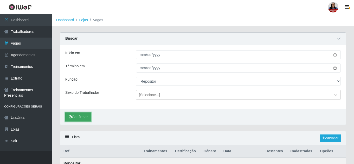
click at [76, 119] on button "Confirmar" at bounding box center [78, 117] width 26 height 9
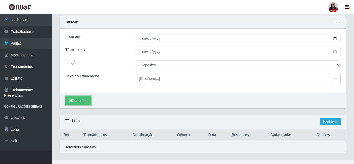
scroll to position [25, 0]
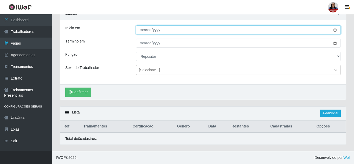
click at [334, 31] on input "[DATE]" at bounding box center [238, 29] width 204 height 9
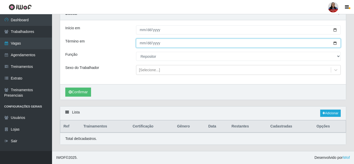
click at [334, 46] on input "[DATE]" at bounding box center [238, 43] width 204 height 9
click at [334, 44] on input "[DATE]" at bounding box center [238, 43] width 204 height 9
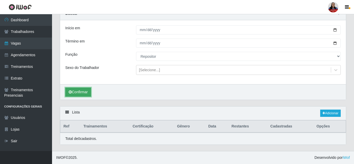
click at [76, 90] on button "Confirmar" at bounding box center [78, 92] width 26 height 9
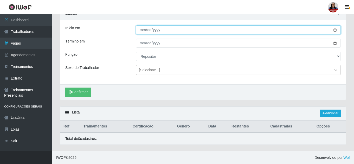
click at [333, 31] on input "[DATE]" at bounding box center [238, 29] width 204 height 9
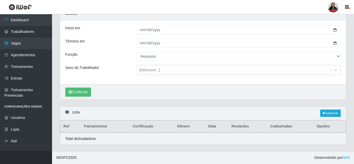
click at [339, 24] on div "Início em [DATE] Término em [DATE] Função [Selecione...] Embalador Embalador + …" at bounding box center [202, 52] width 285 height 64
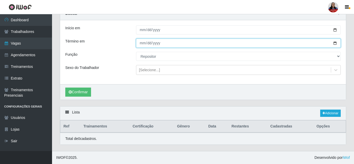
click at [334, 44] on input "[DATE]" at bounding box center [238, 43] width 204 height 9
type input "[DATE]"
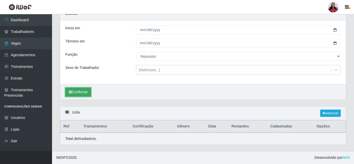
click at [82, 91] on button "Confirmar" at bounding box center [78, 92] width 26 height 9
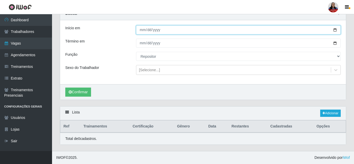
click at [335, 30] on input "[DATE]" at bounding box center [238, 29] width 204 height 9
type input "[DATE]"
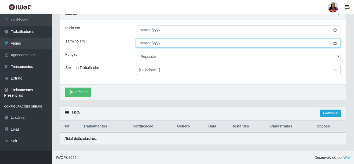
click at [334, 43] on input "[DATE]" at bounding box center [238, 43] width 204 height 9
type input "[DATE]"
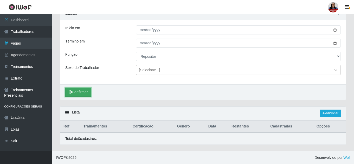
click at [81, 92] on button "Confirmar" at bounding box center [78, 92] width 26 height 9
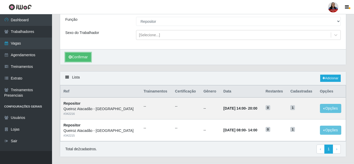
scroll to position [72, 0]
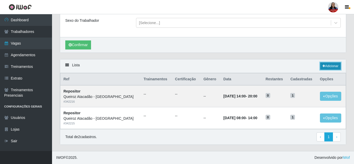
click at [333, 66] on link "Adicionar" at bounding box center [330, 66] width 21 height 7
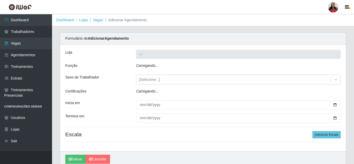
type input "Queiroz Atacadão - [GEOGRAPHIC_DATA]"
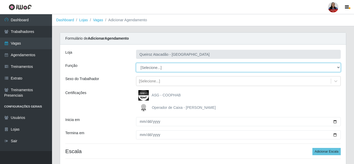
click at [164, 69] on select "[Selecione...] Embalador Embalador + Embalador ++ Operador de Caixa Operador de…" at bounding box center [238, 67] width 204 height 9
select select "24"
click at [136, 63] on select "[Selecione...] Embalador Embalador + Embalador ++ Operador de Caixa Operador de…" at bounding box center [238, 67] width 204 height 9
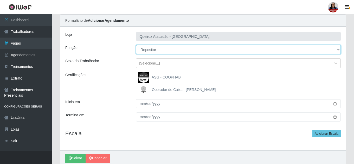
scroll to position [39, 0]
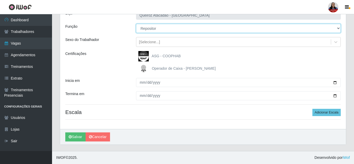
click at [157, 28] on select "[Selecione...] Embalador Embalador + Embalador ++ Operador de Caixa Operador de…" at bounding box center [238, 28] width 204 height 9
click at [136, 24] on select "[Selecione...] Embalador Embalador + Embalador ++ Operador de Caixa Operador de…" at bounding box center [238, 28] width 204 height 9
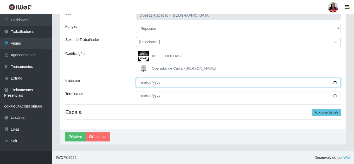
click at [336, 84] on input "Inicia em" at bounding box center [238, 82] width 204 height 9
type input "[DATE]"
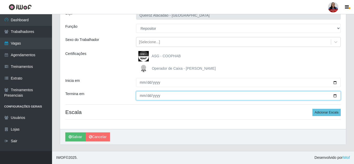
click at [334, 98] on input "Termina em" at bounding box center [238, 95] width 204 height 9
type input "[DATE]"
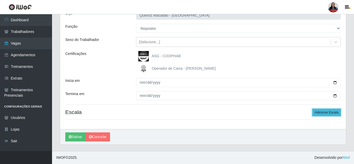
click at [332, 112] on button "Adicionar Escala" at bounding box center [326, 112] width 28 height 7
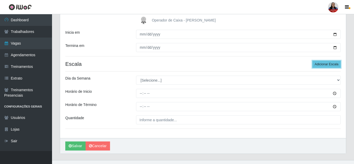
scroll to position [97, 0]
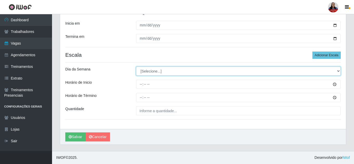
click at [178, 73] on select "[Selecione...] Segunda Terça Quarta Quinta Sexta Sábado Domingo" at bounding box center [238, 71] width 204 height 9
select select "1"
click at [136, 67] on select "[Selecione...] Segunda Terça Quarta Quinta Sexta Sábado Domingo" at bounding box center [238, 71] width 204 height 9
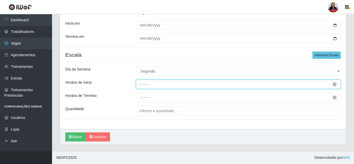
click at [141, 85] on input "Horário de Inicio" at bounding box center [238, 84] width 204 height 9
type input "16:00"
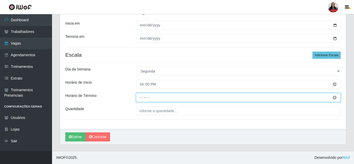
type input "22:00"
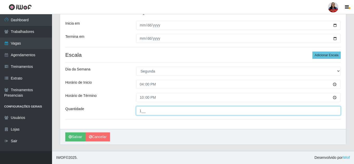
type input "1__"
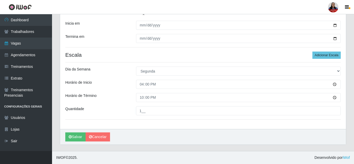
click at [127, 61] on div "Loja Queiroz Atacadão - Mossoró Função [Selecione...] Embalador Embalador + Emb…" at bounding box center [202, 38] width 285 height 181
click at [77, 138] on button "Salvar" at bounding box center [75, 137] width 20 height 9
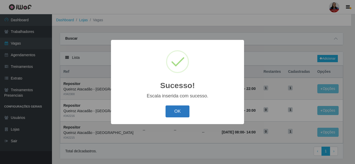
click at [180, 112] on button "OK" at bounding box center [177, 112] width 24 height 12
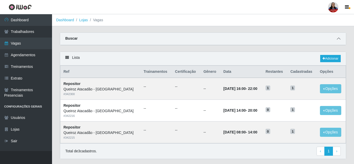
click at [337, 39] on icon at bounding box center [338, 39] width 4 height 4
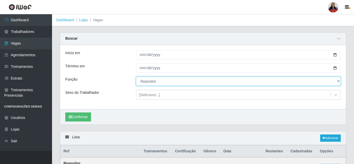
click at [151, 82] on select "[Selecione...] Embalador Embalador + Embalador ++ Operador de Caixa Operador de…" at bounding box center [238, 81] width 204 height 9
select select "22"
click at [136, 77] on select "[Selecione...] Embalador Embalador + Embalador ++ Operador de Caixa Operador de…" at bounding box center [238, 81] width 204 height 9
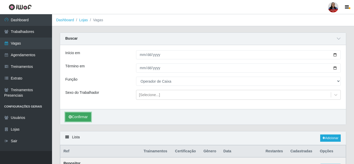
click at [81, 114] on button "Confirmar" at bounding box center [78, 117] width 26 height 9
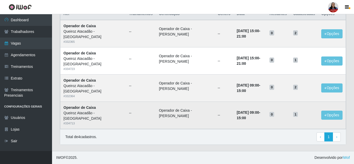
scroll to position [112, 0]
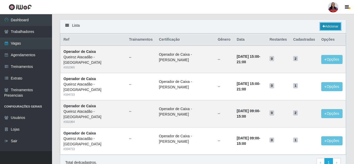
click at [328, 28] on link "Adicionar" at bounding box center [330, 26] width 21 height 7
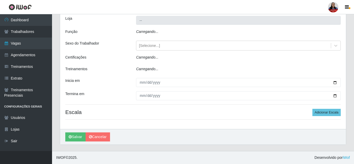
scroll to position [13, 0]
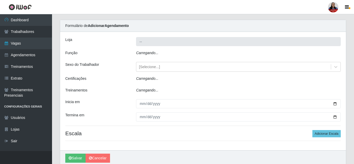
type input "Queiroz Atacadão - [GEOGRAPHIC_DATA]"
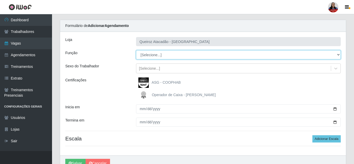
click at [149, 56] on select "[Selecione...] Embalador Embalador + Embalador ++ Operador de Caixa Operador de…" at bounding box center [238, 54] width 204 height 9
select select "22"
click at [136, 50] on select "[Selecione...] Embalador Embalador + Embalador ++ Operador de Caixa Operador de…" at bounding box center [238, 54] width 204 height 9
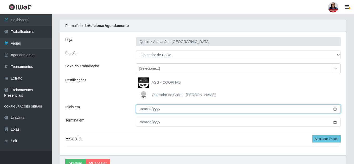
click at [335, 109] on input "Inicia em" at bounding box center [238, 109] width 204 height 9
type input "[DATE]"
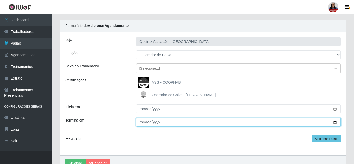
click at [335, 122] on input "Termina em" at bounding box center [238, 122] width 204 height 9
type input "[DATE]"
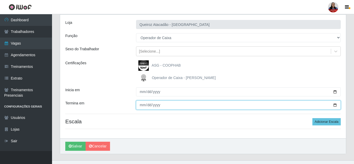
scroll to position [39, 0]
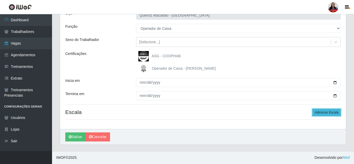
click at [319, 114] on button "Adicionar Escala" at bounding box center [326, 112] width 28 height 7
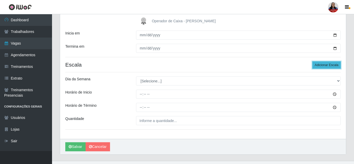
scroll to position [97, 0]
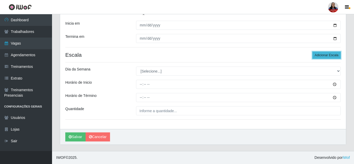
click at [323, 56] on button "Adicionar Escala" at bounding box center [326, 55] width 28 height 7
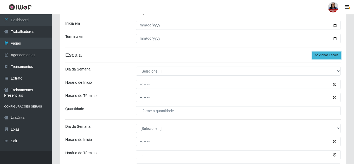
click at [323, 56] on button "Adicionar Escala" at bounding box center [326, 55] width 28 height 7
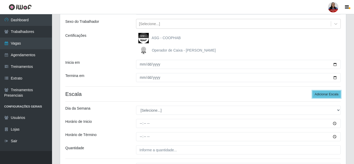
scroll to position [67, 0]
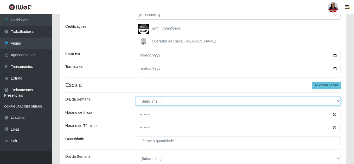
click at [210, 102] on select "[Selecione...] Segunda Terça Quarta Quinta Sexta Sábado Domingo" at bounding box center [238, 101] width 204 height 9
select select "1"
click at [136, 97] on select "[Selecione...] Segunda Terça Quarta Quinta Sexta Sábado Domingo" at bounding box center [238, 101] width 204 height 9
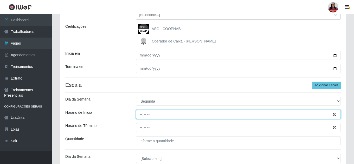
click at [140, 112] on input "Horário de Inicio" at bounding box center [238, 114] width 204 height 9
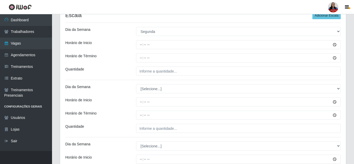
scroll to position [156, 0]
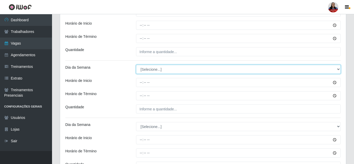
click at [173, 67] on select "[Selecione...] Segunda Terça Quarta Quinta Sexta Sábado Domingo" at bounding box center [238, 69] width 204 height 9
select select "2"
click at [136, 65] on select "[Selecione...] Segunda Terça Quarta Quinta Sexta Sábado Domingo" at bounding box center [238, 69] width 204 height 9
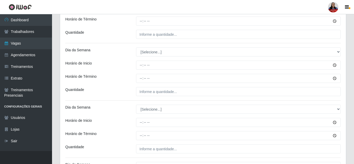
scroll to position [234, 0]
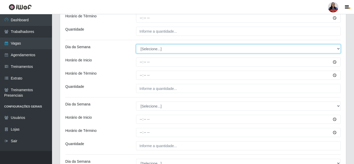
click at [169, 51] on select "[Selecione...] Segunda Terça Quarta Quinta Sexta Sábado Domingo" at bounding box center [238, 48] width 204 height 9
select select "3"
click at [136, 44] on select "[Selecione...] Segunda Terça Quarta Quinta Sexta Sábado Domingo" at bounding box center [238, 48] width 204 height 9
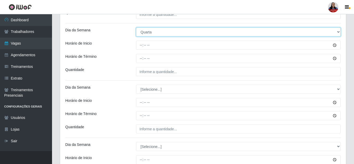
scroll to position [260, 0]
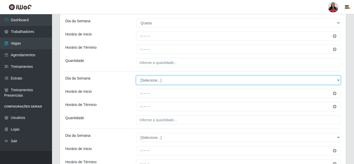
click at [148, 82] on select "[Selecione...] Segunda Terça Quarta Quinta Sexta Sábado Domingo" at bounding box center [238, 80] width 204 height 9
select select "4"
click at [136, 76] on select "[Selecione...] Segunda Terça Quarta Quinta Sexta Sábado Domingo" at bounding box center [238, 80] width 204 height 9
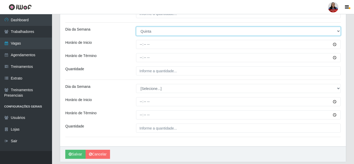
scroll to position [300, 0]
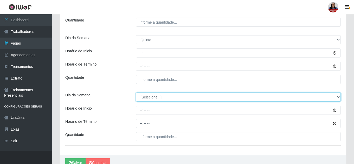
click at [163, 98] on select "[Selecione...] Segunda Terça Quarta Quinta Sexta Sábado Domingo" at bounding box center [238, 97] width 204 height 9
select select "5"
click at [136, 93] on select "[Selecione...] Segunda Terça Quarta Quinta Sexta Sábado Domingo" at bounding box center [238, 97] width 204 height 9
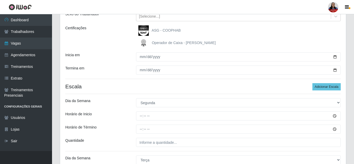
scroll to position [92, 0]
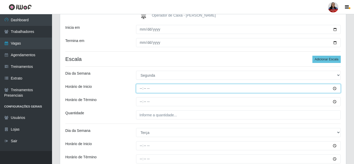
click at [141, 87] on input "Horário de Inicio" at bounding box center [238, 88] width 204 height 9
type input "09:00"
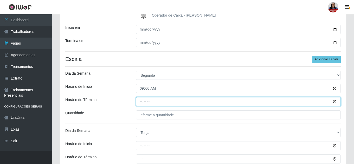
type input "15:00"
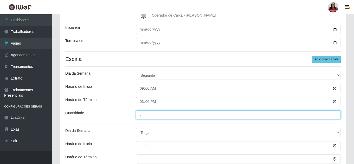
type input "2__"
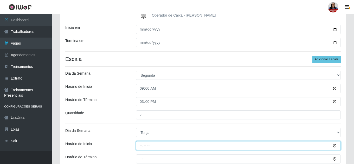
type input "09:00"
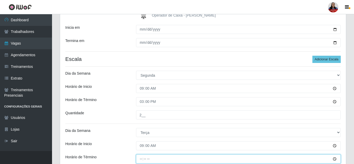
type input "15:00"
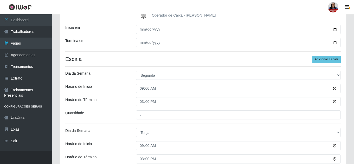
scroll to position [183, 0]
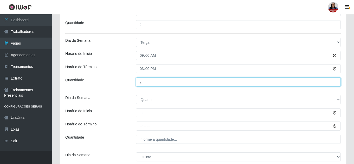
type input "2__"
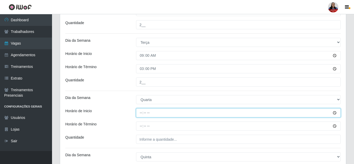
type input "09:00"
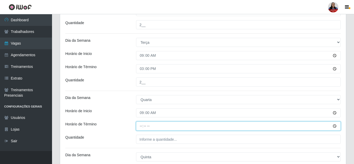
type input "15:00"
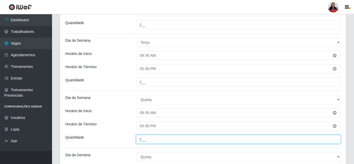
type input "2__"
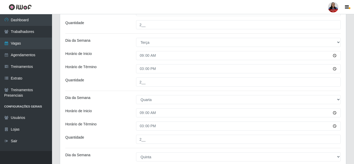
scroll to position [271, 0]
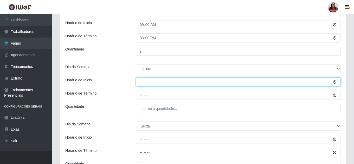
type input "09:00"
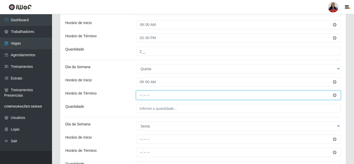
type input "15:00"
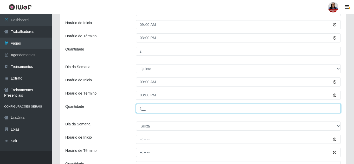
type input "2__"
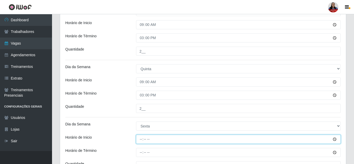
type input "09:00"
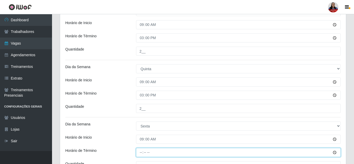
type input "15:00"
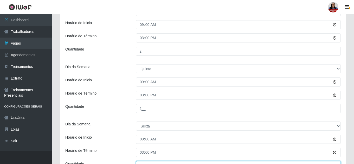
scroll to position [277, 0]
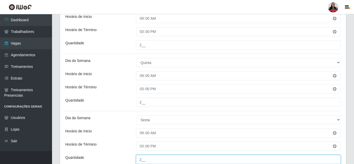
type input "2__"
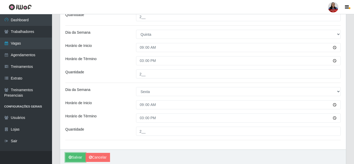
scroll to position [326, 0]
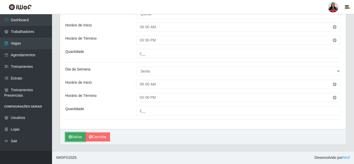
click at [69, 137] on icon "submit" at bounding box center [70, 137] width 3 height 4
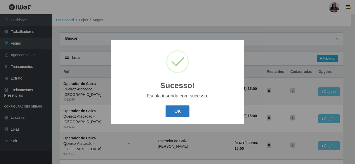
click at [177, 114] on button "OK" at bounding box center [177, 112] width 24 height 12
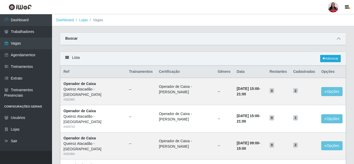
click at [340, 38] on icon at bounding box center [338, 39] width 4 height 4
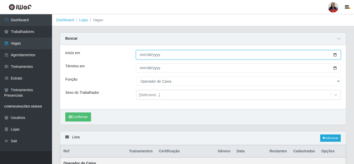
click at [335, 54] on input "[DATE]" at bounding box center [238, 54] width 204 height 9
type input "2025-09-07"
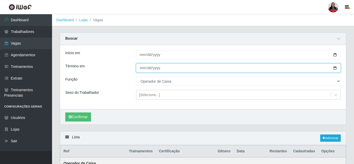
click at [334, 69] on input "[DATE]" at bounding box center [238, 68] width 204 height 9
type input "2025-09-07"
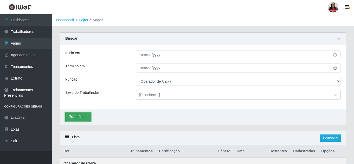
click at [76, 116] on button "Confirmar" at bounding box center [78, 117] width 26 height 9
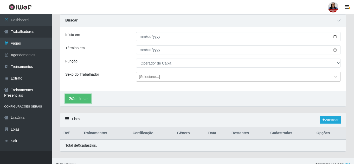
scroll to position [25, 0]
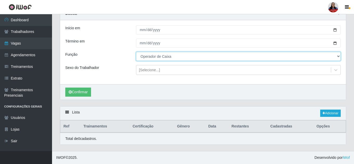
click at [158, 58] on select "[Selecione...] Embalador Embalador + Embalador ++ Operador de Caixa Operador de…" at bounding box center [238, 56] width 204 height 9
select select "73"
click at [136, 52] on select "[Selecione...] Embalador Embalador + Embalador ++ Operador de Caixa Operador de…" at bounding box center [238, 56] width 204 height 9
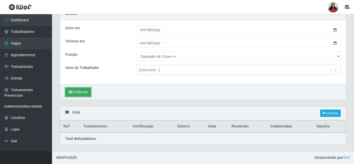
click at [82, 92] on button "Confirmar" at bounding box center [78, 92] width 26 height 9
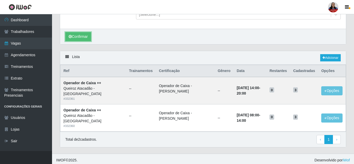
scroll to position [83, 0]
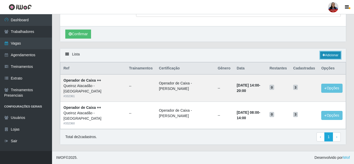
click at [323, 57] on icon at bounding box center [323, 55] width 3 height 3
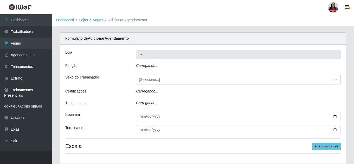
type input "Queiroz Atacadão - [GEOGRAPHIC_DATA]"
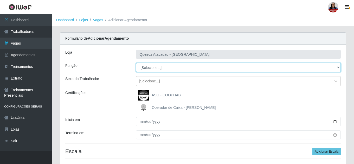
click at [178, 66] on select "[Selecione...] Embalador Embalador + Embalador ++ Operador de Caixa Operador de…" at bounding box center [238, 67] width 204 height 9
select select "73"
click at [136, 63] on select "[Selecione...] Embalador Embalador + Embalador ++ Operador de Caixa Operador de…" at bounding box center [238, 67] width 204 height 9
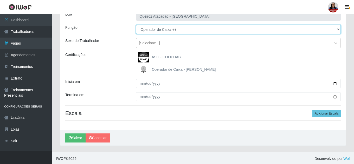
scroll to position [39, 0]
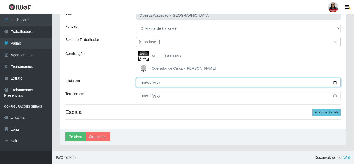
click at [335, 84] on input "Inicia em" at bounding box center [238, 82] width 204 height 9
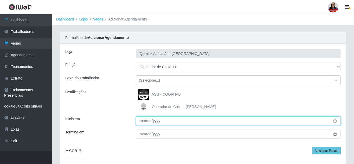
scroll to position [0, 0]
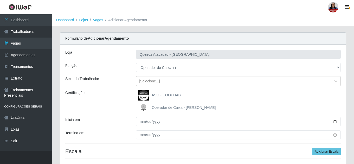
click at [172, 108] on span "Operador de Caixa - [PERSON_NAME]" at bounding box center [184, 108] width 64 height 4
click at [0, 0] on input "Operador de Caixa - [PERSON_NAME]" at bounding box center [0, 0] width 0 height 0
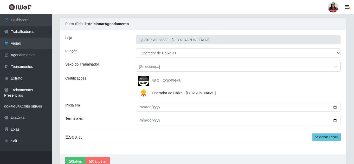
scroll to position [26, 0]
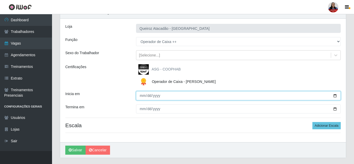
click at [334, 97] on input "Inicia em" at bounding box center [238, 95] width 204 height 9
type input "2025-09-07"
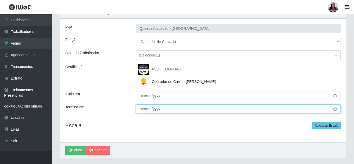
click at [335, 110] on input "Termina em" at bounding box center [238, 109] width 204 height 9
type input "2025-09-07"
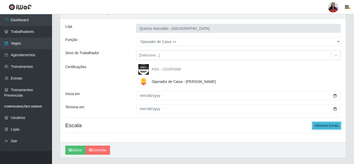
click at [327, 126] on button "Adicionar Escala" at bounding box center [326, 125] width 28 height 7
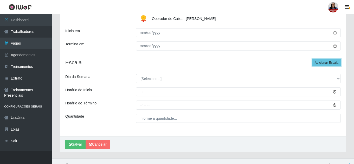
scroll to position [97, 0]
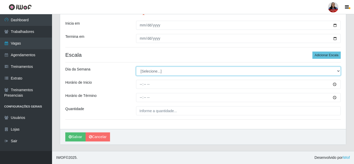
click at [178, 73] on select "[Selecione...] Segunda Terça Quarta Quinta Sexta Sábado Domingo" at bounding box center [238, 71] width 204 height 9
select select "0"
click at [136, 67] on select "[Selecione...] Segunda Terça Quarta Quinta Sexta Sábado Domingo" at bounding box center [238, 71] width 204 height 9
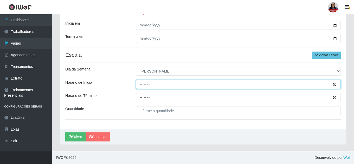
click at [139, 82] on input "Horário de Inicio" at bounding box center [238, 84] width 204 height 9
type input "08:00"
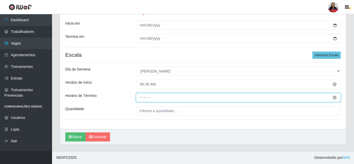
type input "14:00"
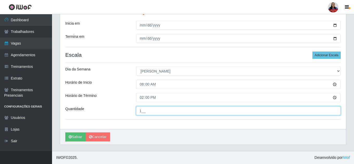
type input "1__"
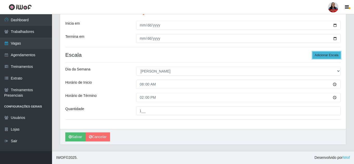
click at [327, 55] on button "Adicionar Escala" at bounding box center [326, 55] width 28 height 7
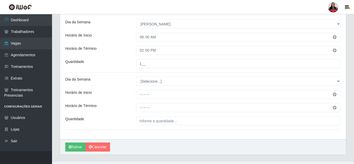
scroll to position [149, 0]
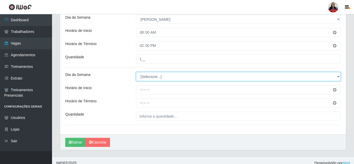
click at [229, 75] on select "[Selecione...] Segunda Terça Quarta Quinta Sexta Sábado Domingo" at bounding box center [238, 76] width 204 height 9
select select "0"
click at [136, 72] on select "[Selecione...] Segunda Terça Quarta Quinta Sexta Sábado Domingo" at bounding box center [238, 76] width 204 height 9
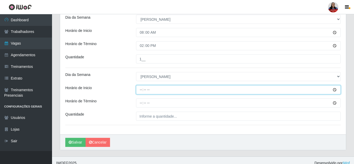
click at [139, 91] on input "Horário de Inicio" at bounding box center [238, 89] width 204 height 9
type input "14:00"
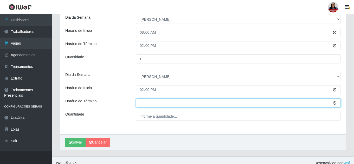
type input "20:00"
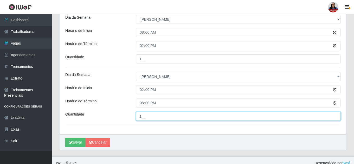
type input "1__"
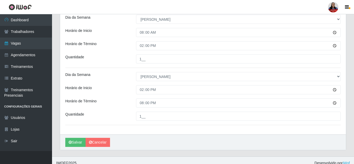
click at [130, 68] on hr at bounding box center [202, 68] width 275 height 0
click at [75, 140] on button "Salvar" at bounding box center [75, 142] width 20 height 9
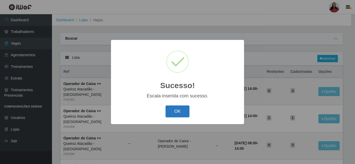
click at [175, 110] on button "OK" at bounding box center [177, 112] width 24 height 12
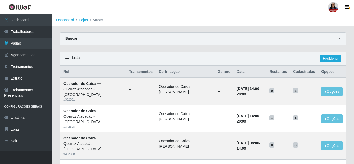
click at [337, 40] on icon at bounding box center [338, 39] width 4 height 4
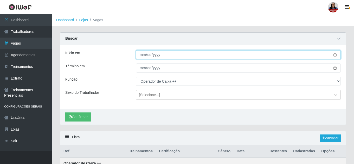
click at [335, 55] on input "2025-09-07" at bounding box center [238, 54] width 204 height 9
type input "[DATE]"
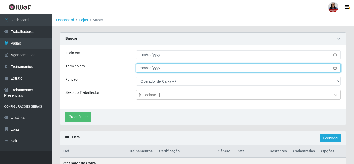
click at [334, 69] on input "2025-09-07" at bounding box center [238, 68] width 204 height 9
type input "[DATE]"
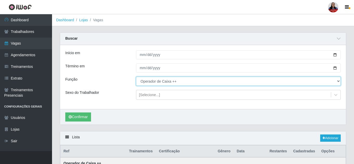
click at [166, 82] on select "[Selecione...] Embalador Embalador + Embalador ++ Operador de Caixa Operador de…" at bounding box center [238, 81] width 204 height 9
select select "22"
click at [136, 77] on select "[Selecione...] Embalador Embalador + Embalador ++ Operador de Caixa Operador de…" at bounding box center [238, 81] width 204 height 9
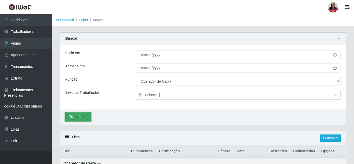
click at [88, 118] on button "Confirmar" at bounding box center [78, 117] width 26 height 9
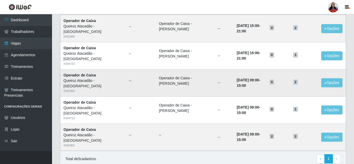
scroll to position [113, 0]
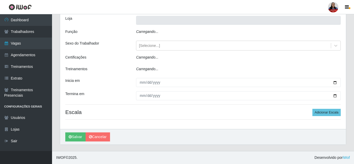
type input "Queiroz Atacadão - [GEOGRAPHIC_DATA]"
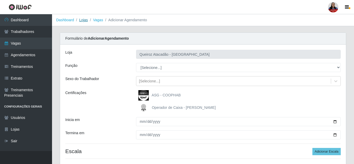
click at [84, 20] on link "Lojas" at bounding box center [83, 20] width 9 height 4
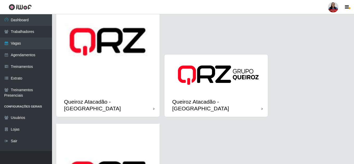
scroll to position [732, 0]
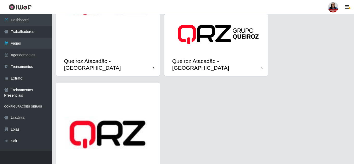
click at [135, 53] on div "Queiroz Atacadão - [GEOGRAPHIC_DATA]" at bounding box center [107, 64] width 103 height 23
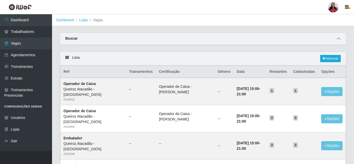
click at [339, 39] on icon at bounding box center [338, 39] width 4 height 4
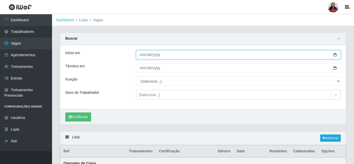
click at [333, 57] on input "Início em" at bounding box center [238, 54] width 204 height 9
click at [335, 54] on input "2025-09-06" at bounding box center [238, 54] width 204 height 9
type input "[DATE]"
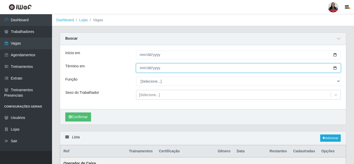
click at [334, 69] on input "Término em" at bounding box center [238, 68] width 204 height 9
type input "2025-09-08"
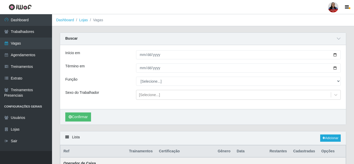
click at [115, 67] on div "Término em" at bounding box center [96, 68] width 71 height 9
click at [82, 116] on button "Confirmar" at bounding box center [78, 117] width 26 height 9
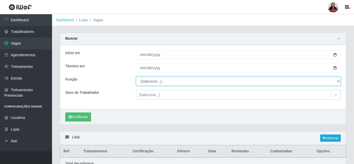
click at [148, 80] on select "[Selecione...] Embalador Embalador + Embalador ++ Operador de Caixa Operador de…" at bounding box center [238, 81] width 204 height 9
select select "22"
click at [136, 77] on select "[Selecione...] Embalador Embalador + Embalador ++ Operador de Caixa Operador de…" at bounding box center [238, 81] width 204 height 9
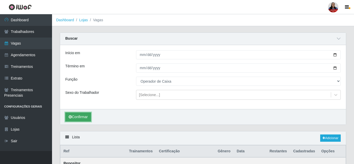
click at [85, 117] on button "Confirmar" at bounding box center [78, 117] width 26 height 9
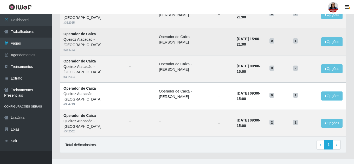
scroll to position [85, 0]
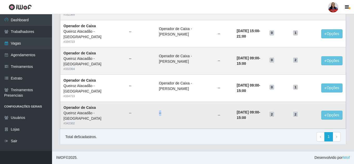
drag, startPoint x: 141, startPoint y: 114, endPoint x: 150, endPoint y: 114, distance: 8.9
click at [156, 114] on td "--" at bounding box center [185, 115] width 59 height 27
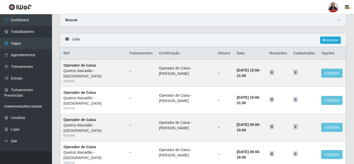
scroll to position [0, 0]
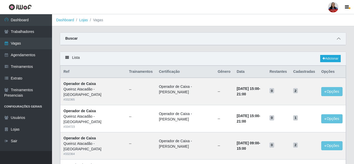
click at [337, 39] on icon at bounding box center [338, 39] width 4 height 4
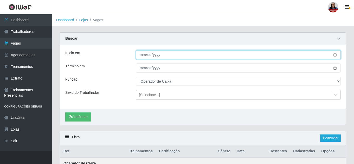
click at [335, 55] on input "[DATE]" at bounding box center [238, 54] width 204 height 9
type input "[DATE]"
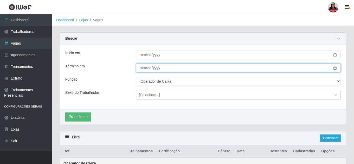
click at [336, 70] on input "[DATE]" at bounding box center [238, 68] width 204 height 9
type input "[DATE]"
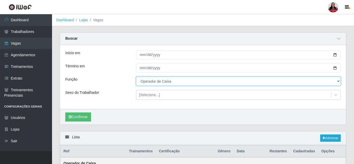
click at [152, 82] on select "[Selecione...] Embalador Embalador + Embalador ++ Operador de Caixa Operador de…" at bounding box center [238, 81] width 204 height 9
select select "73"
click at [136, 77] on select "[Selecione...] Embalador Embalador + Embalador ++ Operador de Caixa Operador de…" at bounding box center [238, 81] width 204 height 9
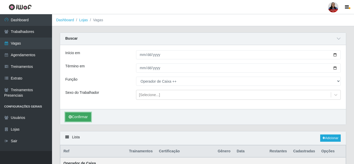
click at [79, 118] on button "Confirmar" at bounding box center [78, 117] width 26 height 9
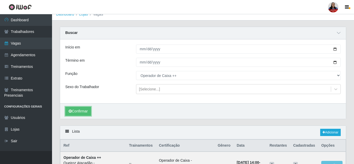
scroll to position [57, 0]
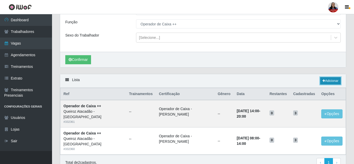
click at [326, 79] on link "Adicionar" at bounding box center [330, 80] width 21 height 7
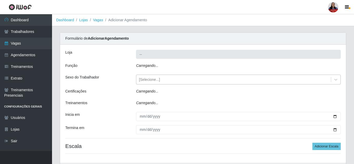
type input "Queiroz Atacadão - [GEOGRAPHIC_DATA]"
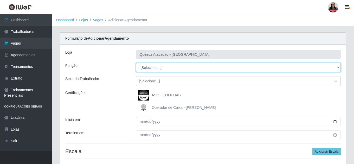
click at [165, 69] on select "[Selecione...] Embalador Embalador + Embalador ++ Operador de Caixa Operador de…" at bounding box center [238, 67] width 204 height 9
select select "22"
click at [136, 63] on select "[Selecione...] Embalador Embalador + Embalador ++ Operador de Caixa Operador de…" at bounding box center [238, 67] width 204 height 9
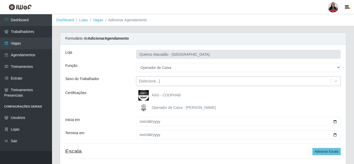
click at [150, 82] on div "[Selecione...]" at bounding box center [149, 81] width 21 height 5
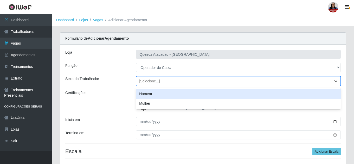
click at [150, 82] on div "[Selecione...]" at bounding box center [149, 81] width 21 height 5
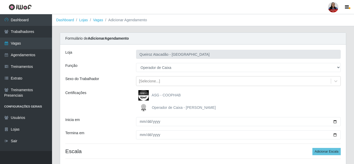
click at [159, 109] on span "Operador de Caixa - [PERSON_NAME]" at bounding box center [184, 108] width 64 height 4
click at [0, 0] on input "Operador de Caixa - [PERSON_NAME]" at bounding box center [0, 0] width 0 height 0
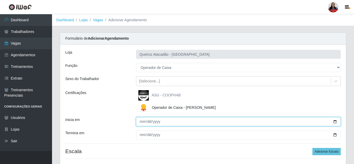
click at [335, 119] on input "Inicia em" at bounding box center [238, 121] width 204 height 9
click at [335, 122] on input "Inicia em" at bounding box center [238, 121] width 204 height 9
type input "[DATE]"
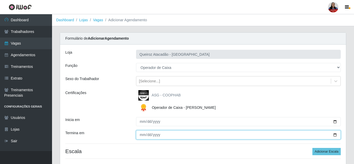
click at [334, 136] on input "Termina em" at bounding box center [238, 135] width 204 height 9
type input "2025-09-12"
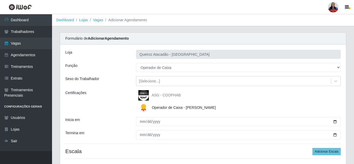
click at [249, 100] on div "ASG - COOPHAB" at bounding box center [238, 95] width 204 height 10
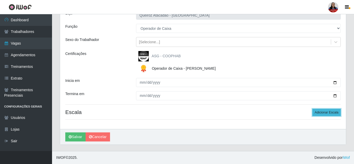
click at [320, 115] on button "Adicionar Escala" at bounding box center [326, 112] width 28 height 7
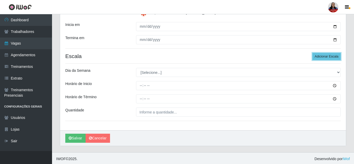
scroll to position [97, 0]
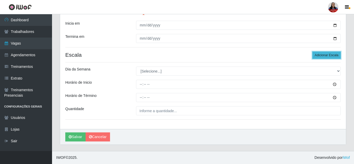
click at [331, 55] on button "Adicionar Escala" at bounding box center [326, 55] width 28 height 7
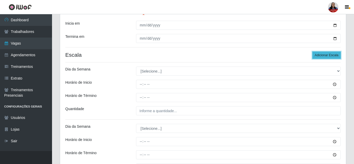
click at [331, 55] on button "Adicionar Escala" at bounding box center [326, 55] width 28 height 7
click at [337, 57] on button "Adicionar Escala" at bounding box center [326, 55] width 28 height 7
click at [333, 55] on button "Adicionar Escala" at bounding box center [326, 55] width 28 height 7
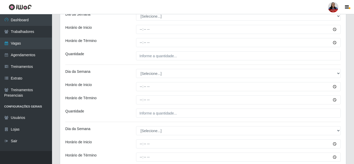
scroll to position [123, 0]
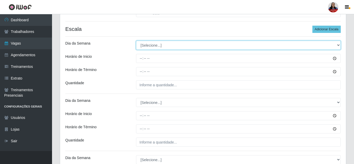
click at [215, 45] on select "[Selecione...] Segunda Terça Quarta Quinta Sexta Sábado Domingo" at bounding box center [238, 45] width 204 height 9
select select "1"
click at [136, 41] on select "[Selecione...] Segunda Terça Quarta Quinta Sexta Sábado Domingo" at bounding box center [238, 45] width 204 height 9
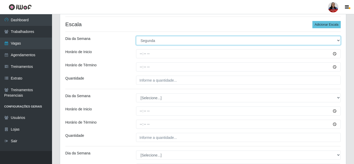
scroll to position [130, 0]
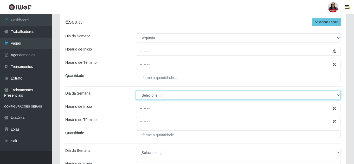
click at [153, 94] on select "[Selecione...] Segunda Terça Quarta Quinta Sexta Sábado Domingo" at bounding box center [238, 95] width 204 height 9
select select "2"
click at [136, 91] on select "[Selecione...] Segunda Terça Quarta Quinta Sexta Sábado Domingo" at bounding box center [238, 95] width 204 height 9
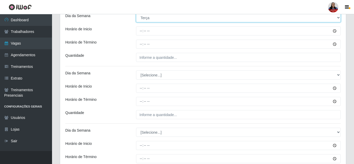
scroll to position [208, 0]
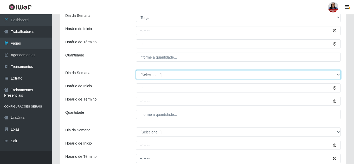
click at [159, 77] on select "[Selecione...] Segunda Terça Quarta Quinta Sexta Sábado Domingo" at bounding box center [238, 74] width 204 height 9
select select "3"
click at [136, 70] on select "[Selecione...] Segunda Terça Quarta Quinta Sexta Sábado Domingo" at bounding box center [238, 74] width 204 height 9
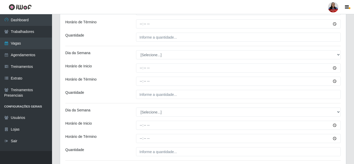
scroll to position [286, 0]
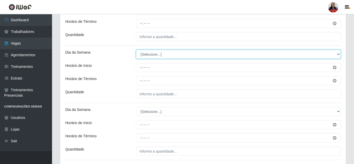
click at [170, 58] on select "[Selecione...] Segunda Terça Quarta Quinta Sexta Sábado Domingo" at bounding box center [238, 54] width 204 height 9
select select "4"
click at [136, 50] on select "[Selecione...] Segunda Terça Quarta Quinta Sexta Sábado Domingo" at bounding box center [238, 54] width 204 height 9
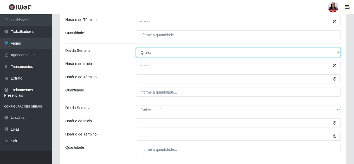
scroll to position [326, 0]
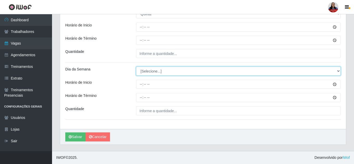
click at [167, 74] on select "[Selecione...] Segunda Terça Quarta Quinta Sexta Sábado Domingo" at bounding box center [238, 71] width 204 height 9
select select "5"
click at [136, 67] on select "[Selecione...] Segunda Terça Quarta Quinta Sexta Sábado Domingo" at bounding box center [238, 71] width 204 height 9
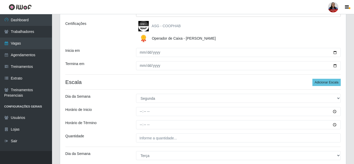
scroll to position [67, 0]
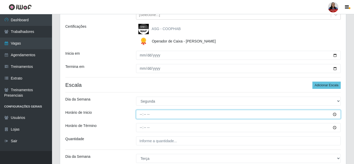
click at [141, 115] on input "Horário de Inicio" at bounding box center [238, 114] width 204 height 9
type input "15:00"
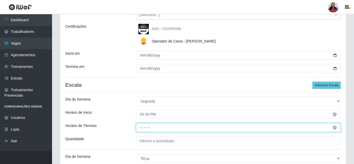
type input "21:00"
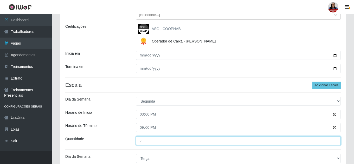
type input "2__"
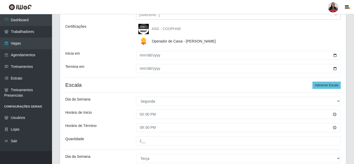
scroll to position [156, 0]
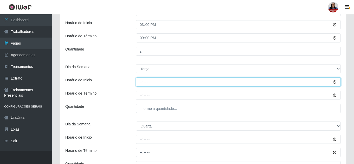
type input "15:00"
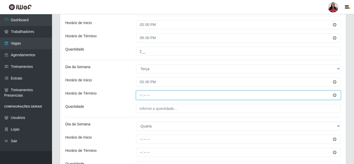
type input "21:00"
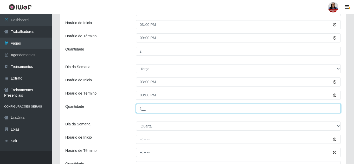
type input "2__"
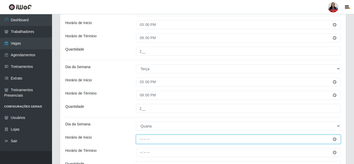
click at [142, 138] on input "Horário de Inicio" at bounding box center [238, 139] width 204 height 9
type input "15:00"
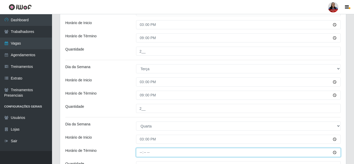
type input "21:00"
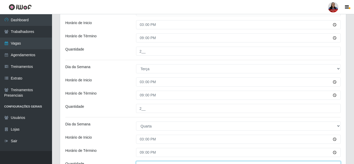
scroll to position [163, 0]
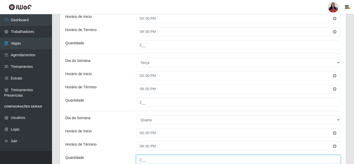
type input "2__"
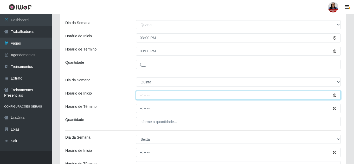
type input "15:00"
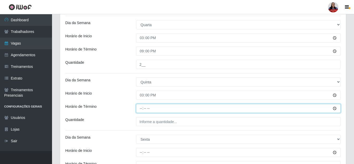
type input "21:00"
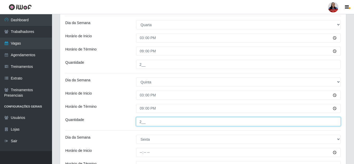
type input "2__"
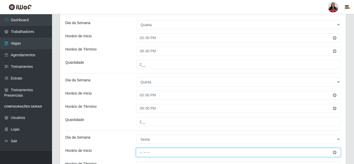
type input "15:00"
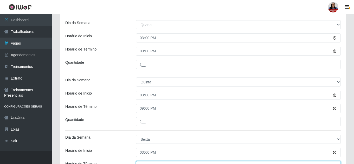
scroll to position [264, 0]
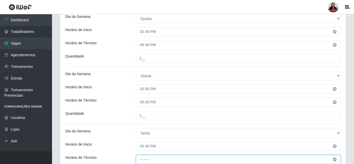
type input "21:00"
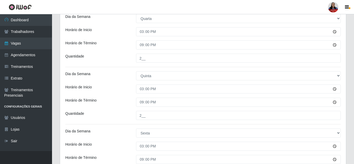
scroll to position [326, 0]
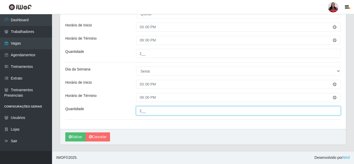
type input "2__"
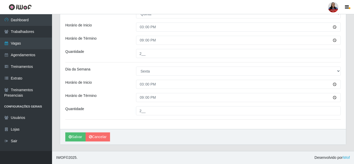
click at [81, 137] on button "Salvar" at bounding box center [75, 137] width 20 height 9
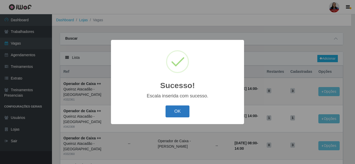
click at [172, 115] on button "OK" at bounding box center [177, 112] width 24 height 12
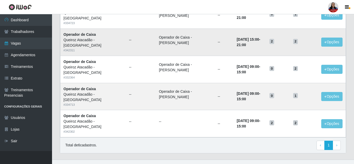
scroll to position [113, 0]
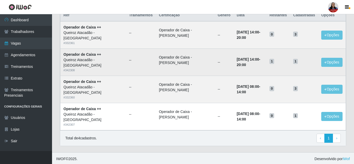
scroll to position [32, 0]
